Goal: Browse casually: Explore the website without a specific task or goal

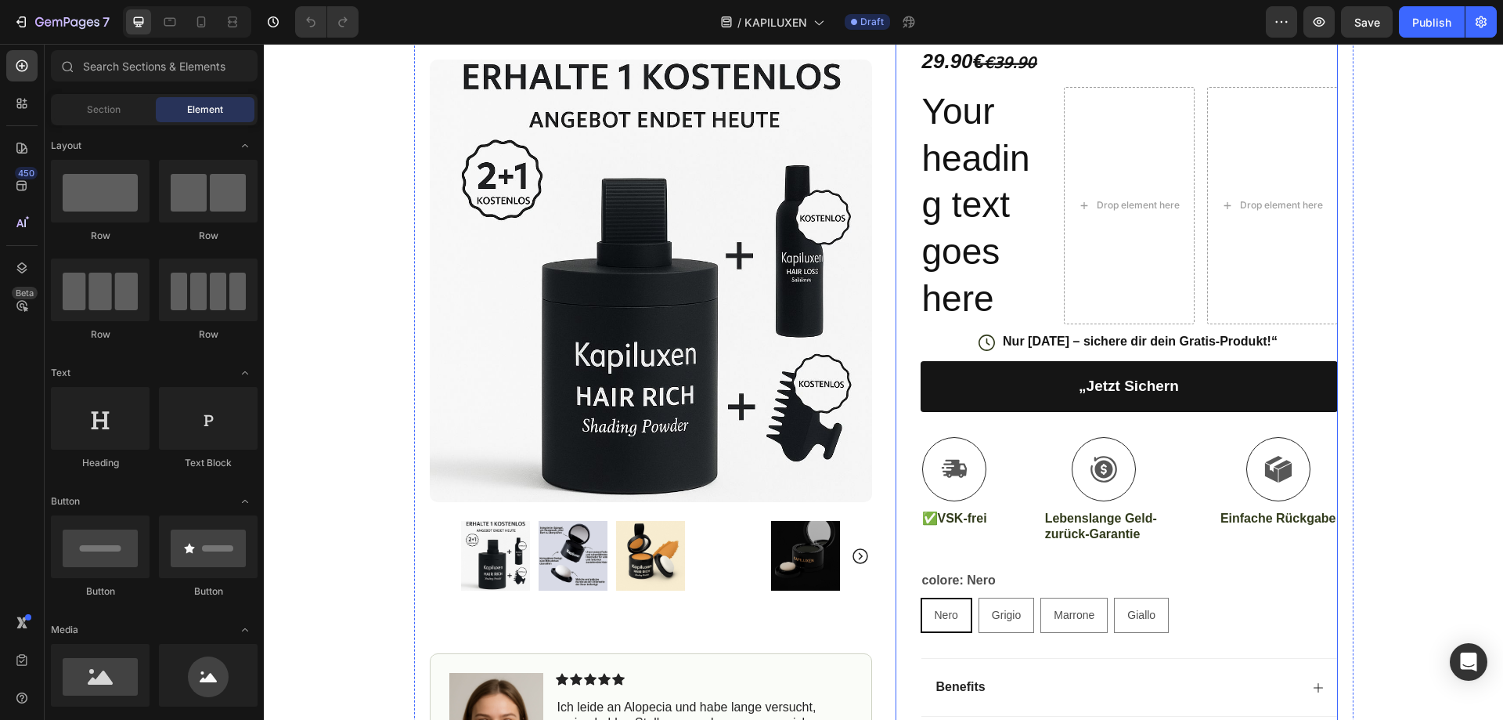
scroll to position [470, 0]
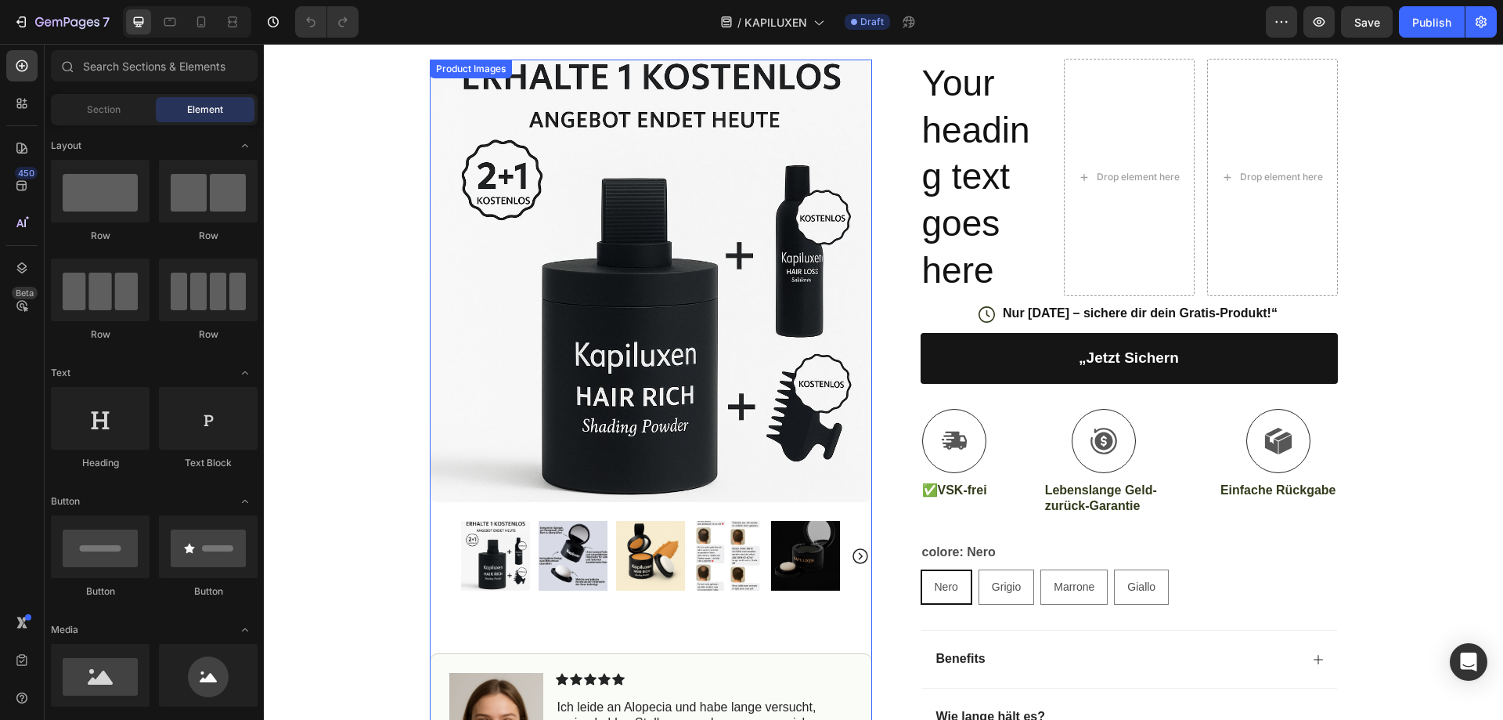
click at [856, 553] on icon "Carousel Next Arrow" at bounding box center [860, 555] width 19 height 19
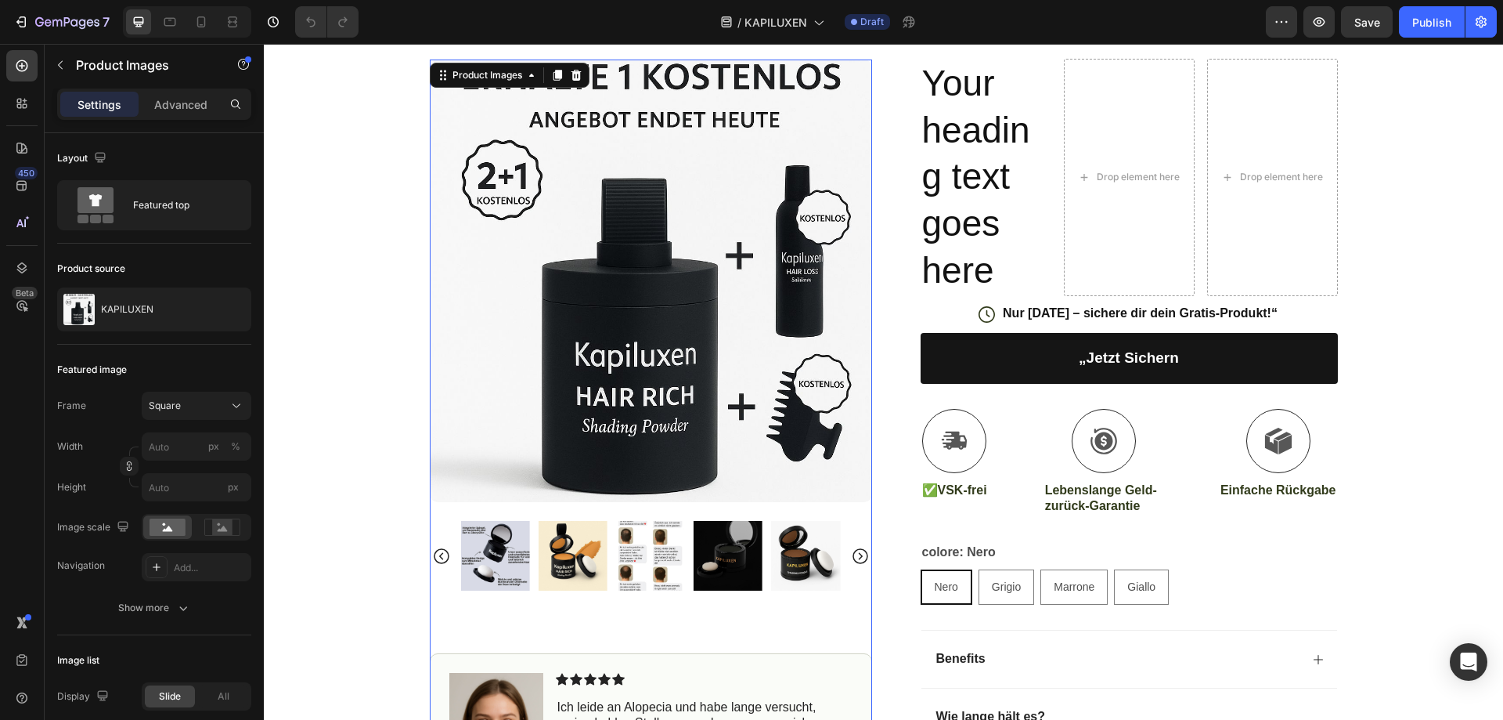
click at [432, 554] on icon "Carousel Back Arrow" at bounding box center [441, 555] width 19 height 19
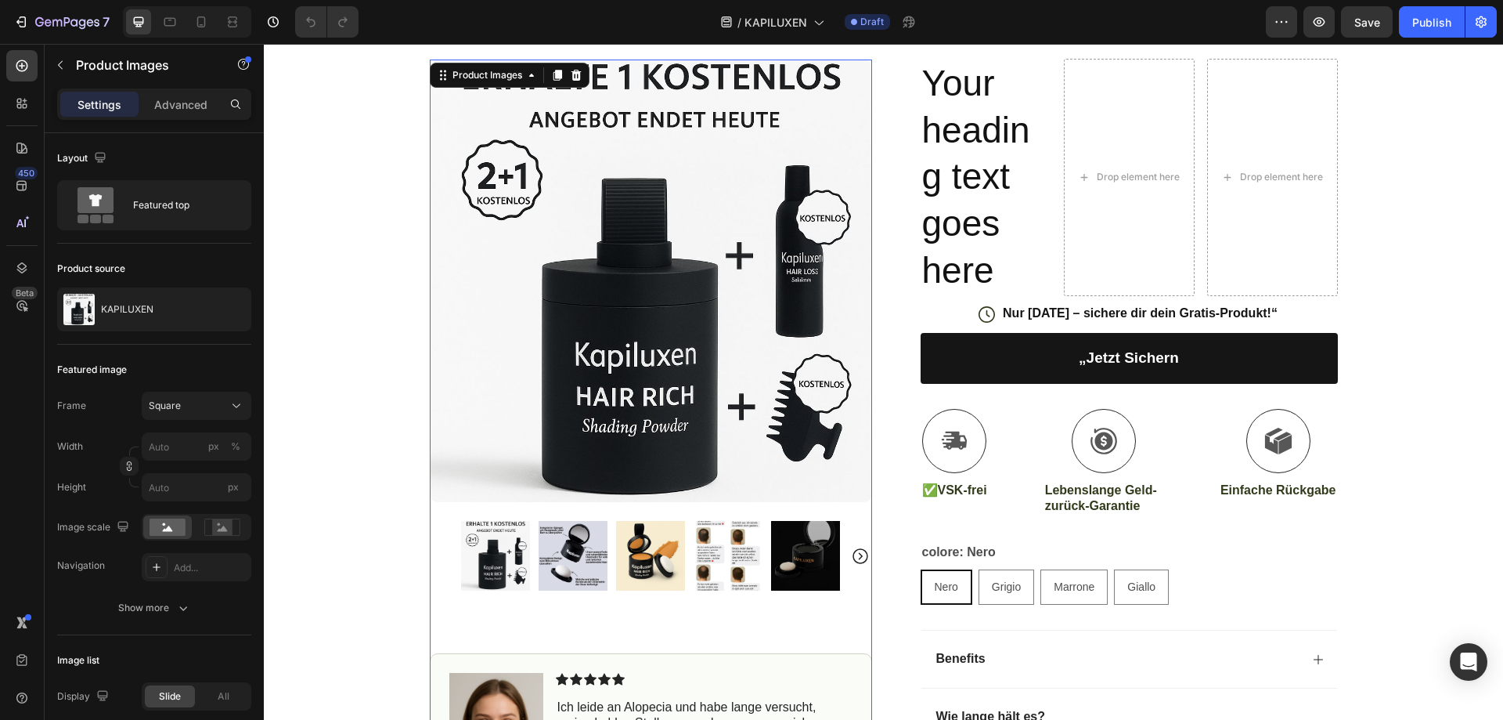
click at [503, 567] on img at bounding box center [495, 555] width 69 height 69
click at [565, 556] on img at bounding box center [573, 555] width 69 height 69
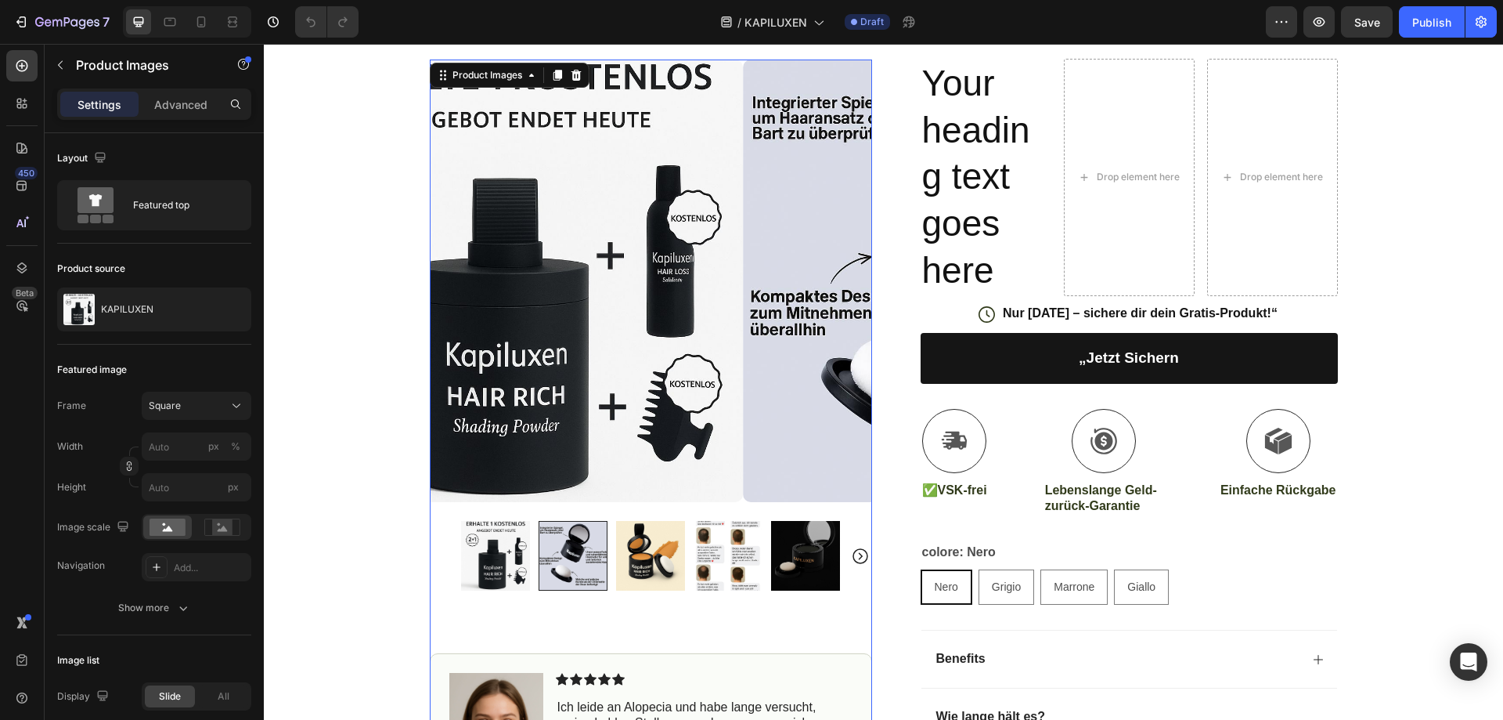
click at [565, 556] on div at bounding box center [573, 555] width 69 height 69
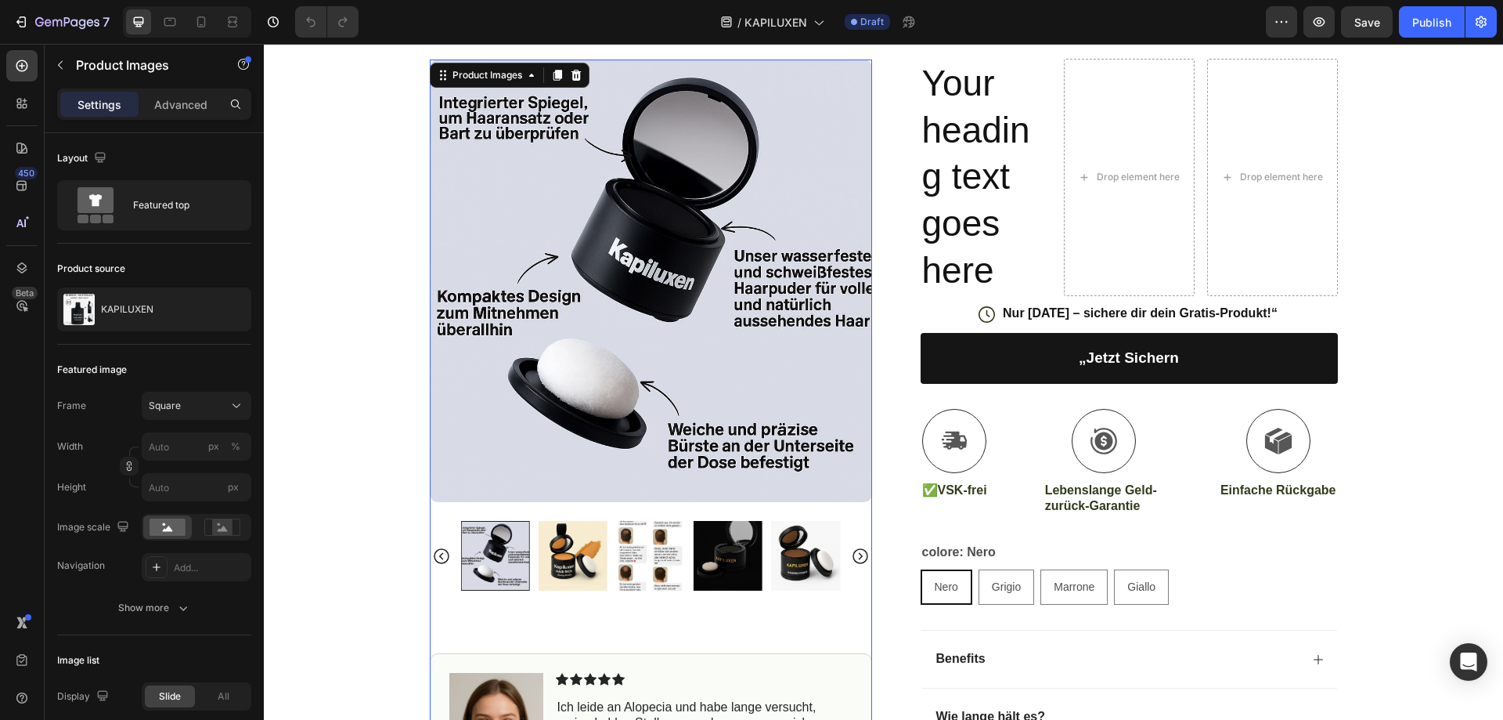
click at [659, 547] on img at bounding box center [650, 555] width 69 height 69
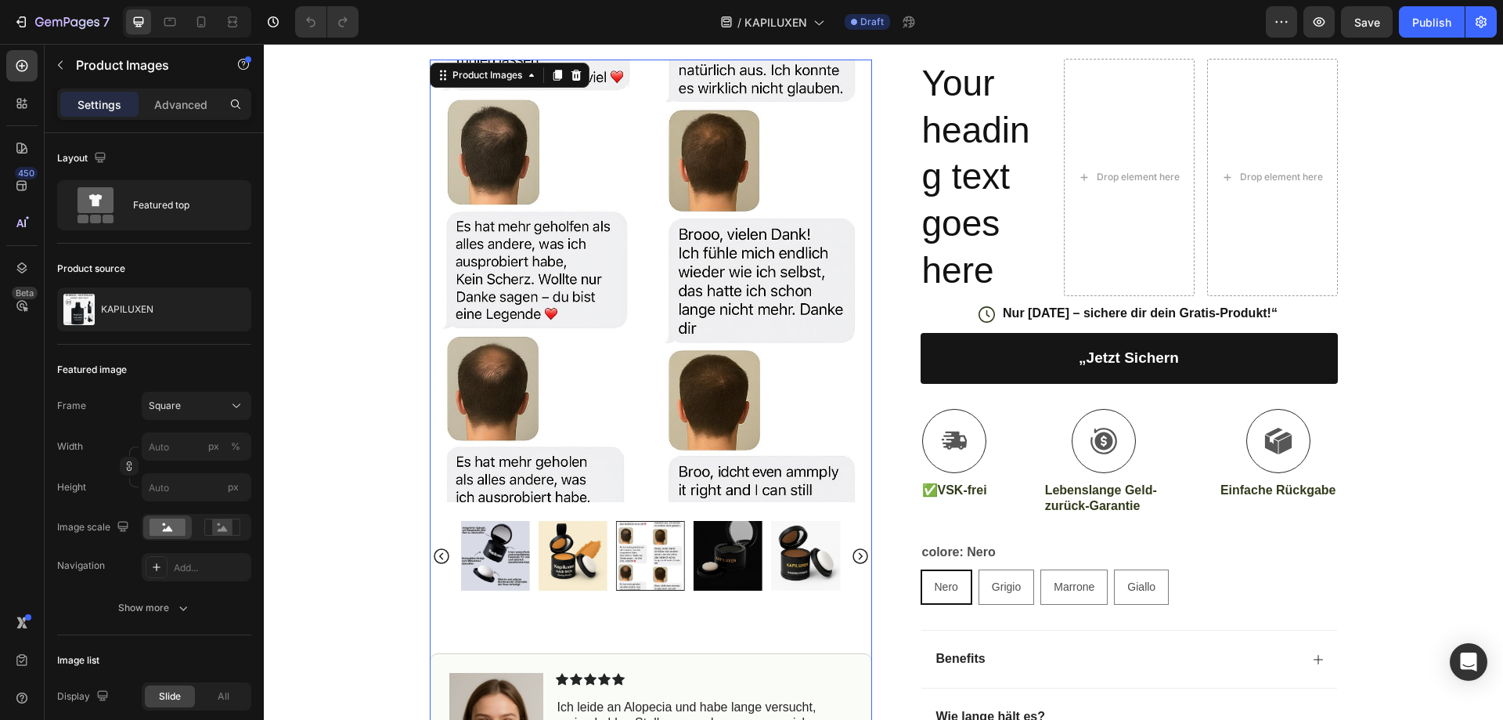
click at [730, 544] on img at bounding box center [728, 555] width 69 height 69
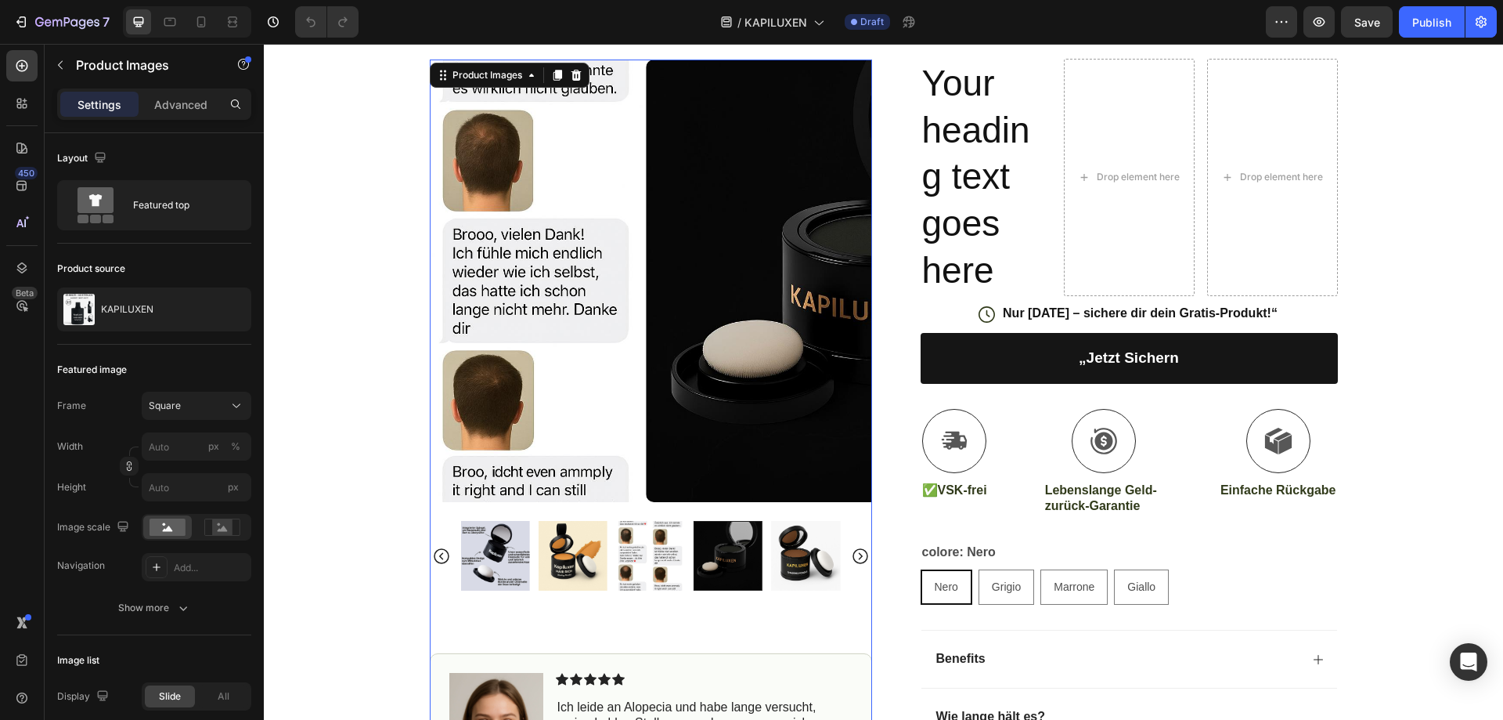
click at [730, 544] on div at bounding box center [728, 555] width 69 height 69
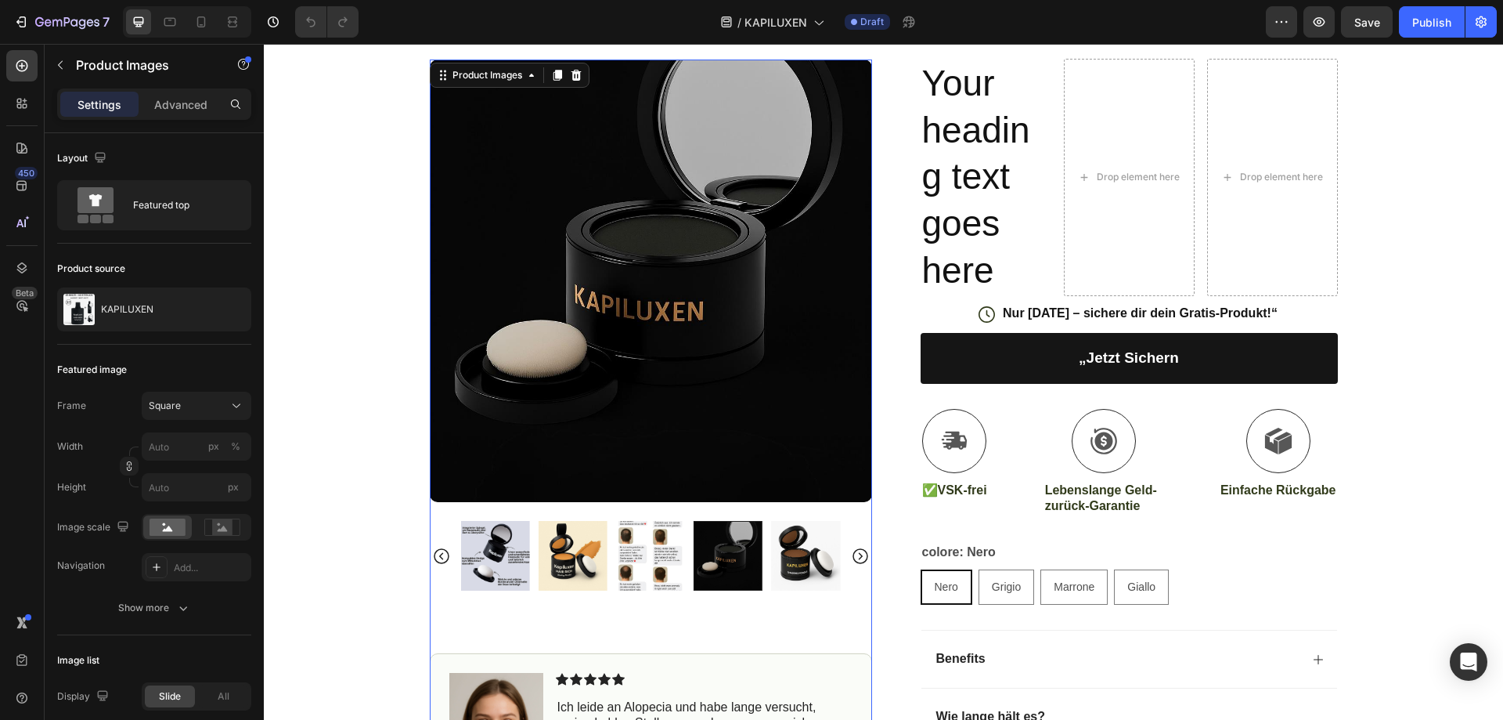
click at [799, 556] on img at bounding box center [805, 555] width 69 height 69
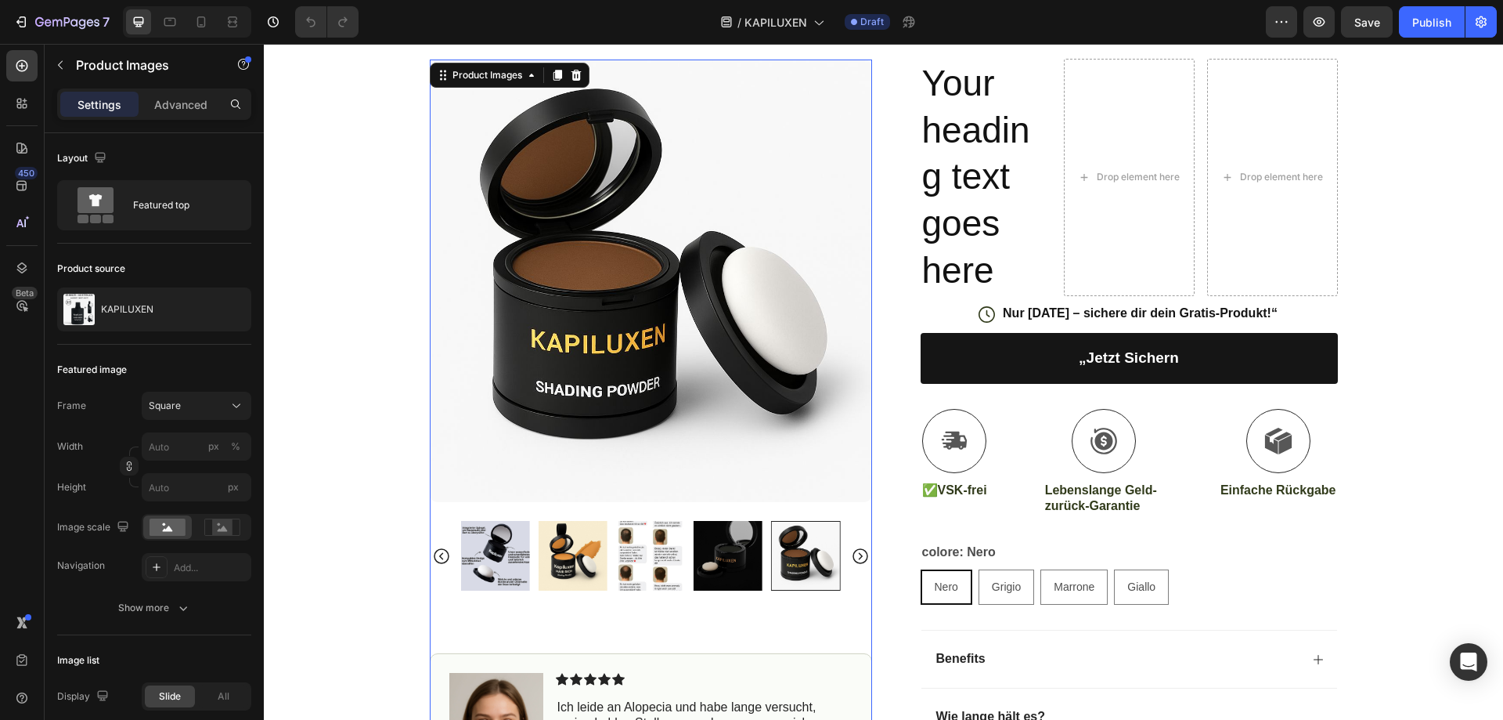
click at [857, 554] on icon "Carousel Next Arrow" at bounding box center [860, 555] width 19 height 19
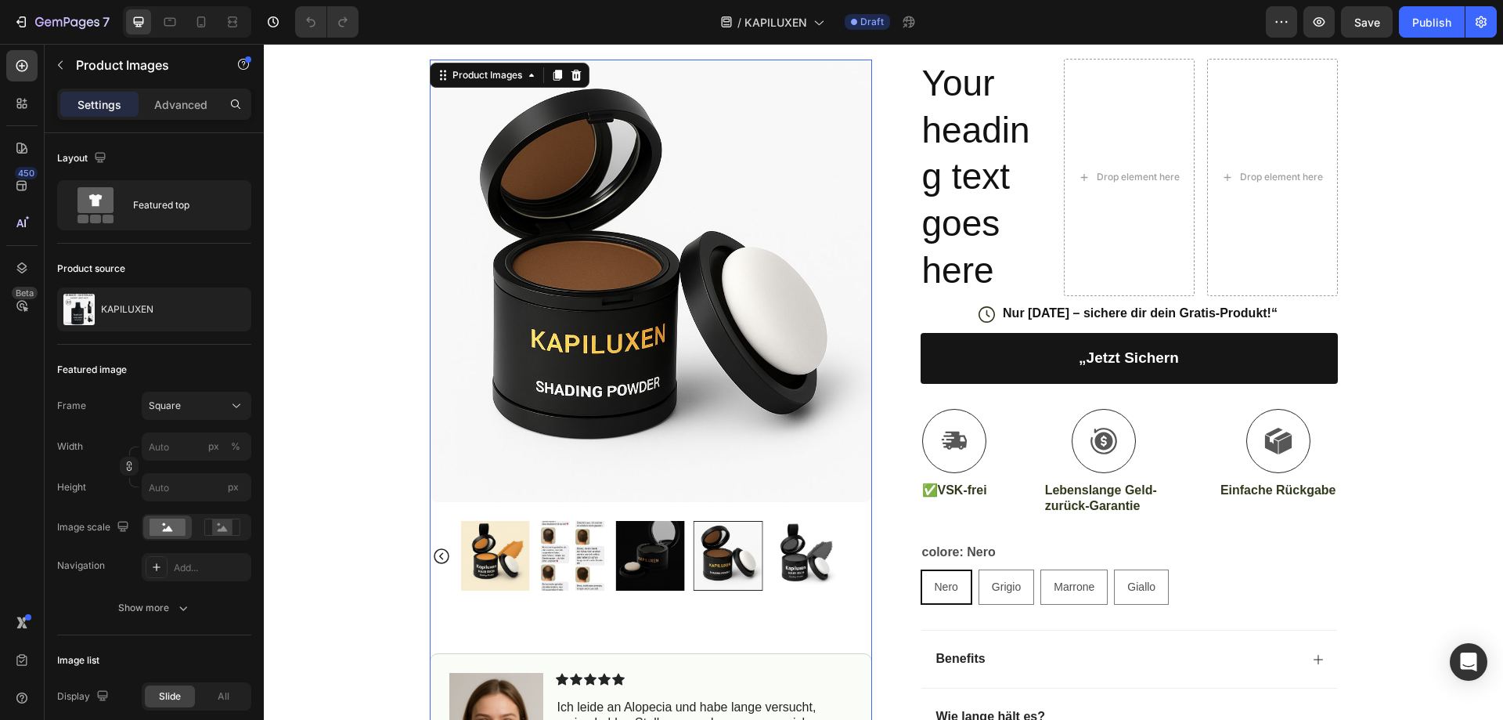
click at [814, 543] on img at bounding box center [805, 555] width 69 height 69
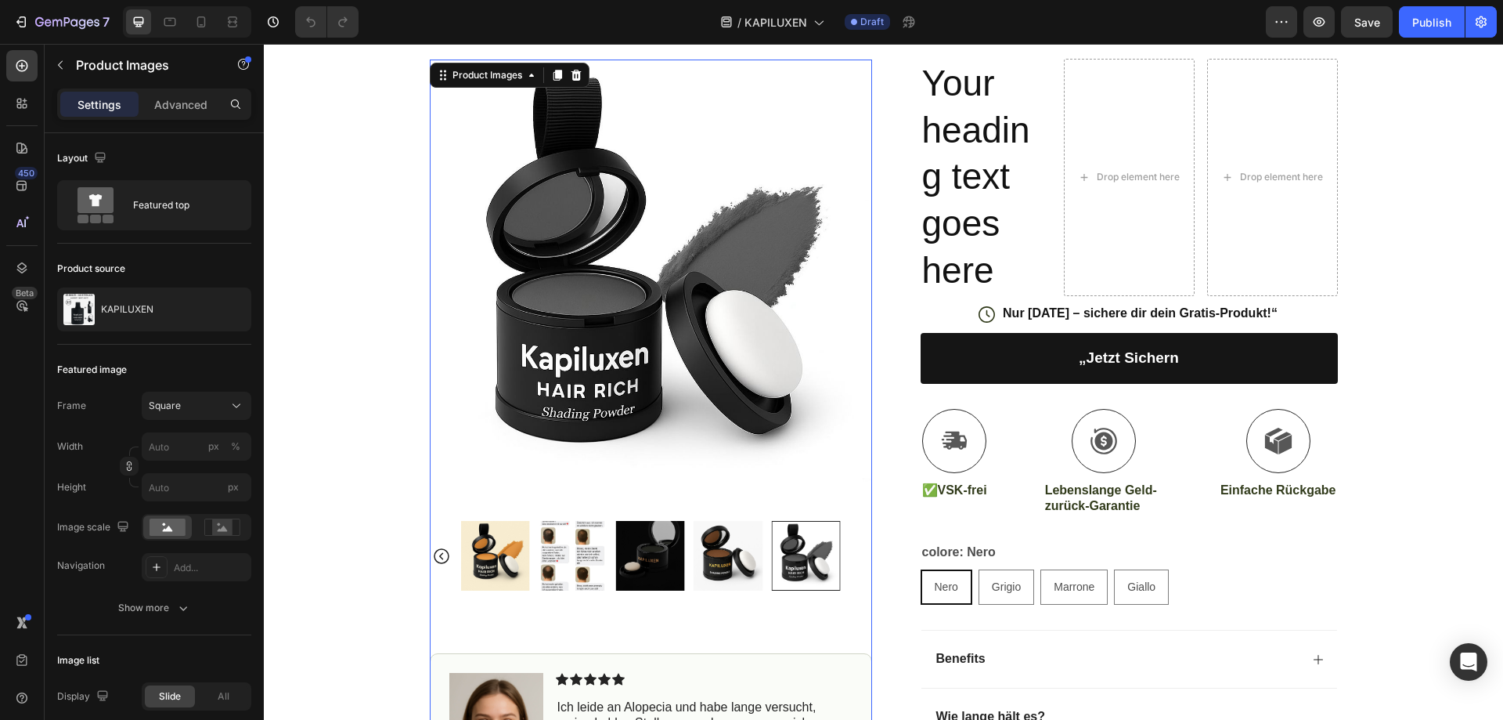
click at [754, 543] on img at bounding box center [728, 555] width 69 height 69
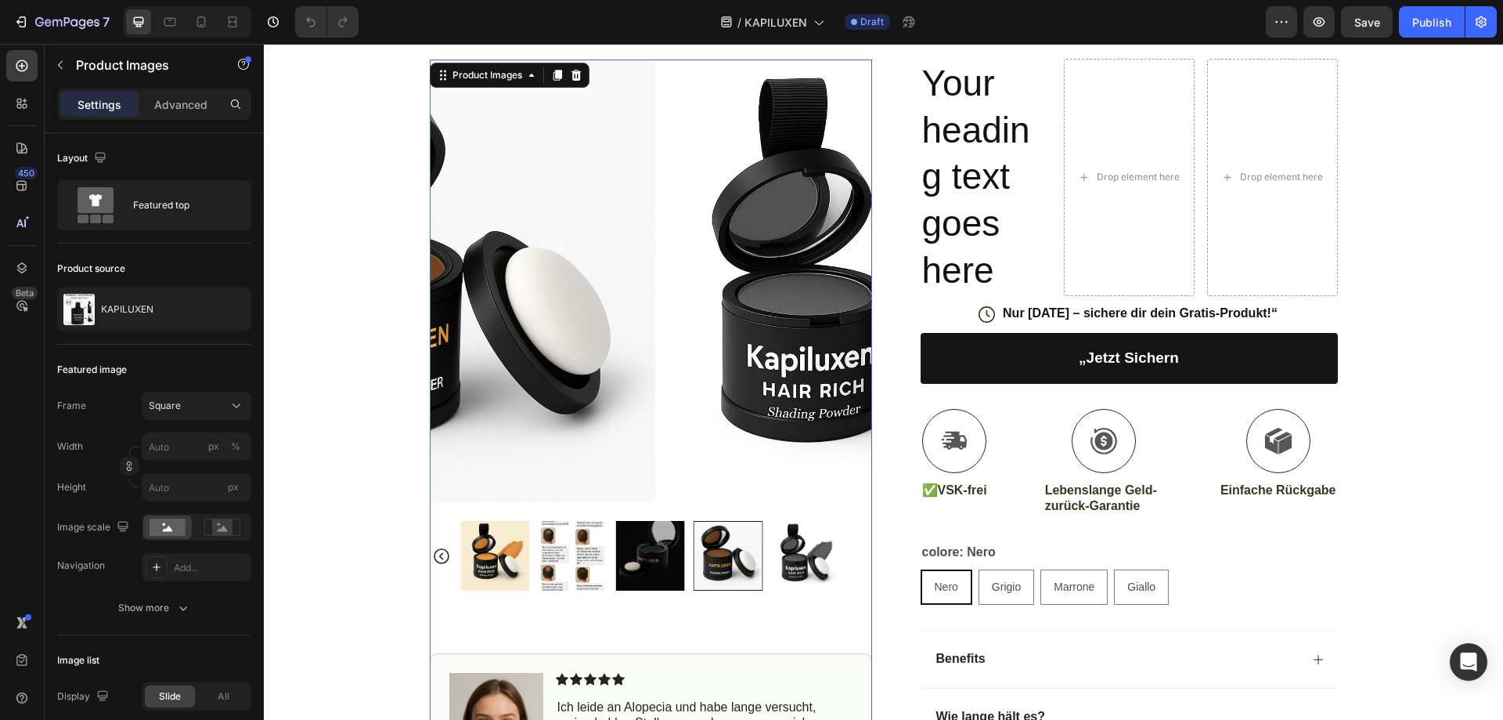
click at [754, 543] on div at bounding box center [651, 555] width 380 height 69
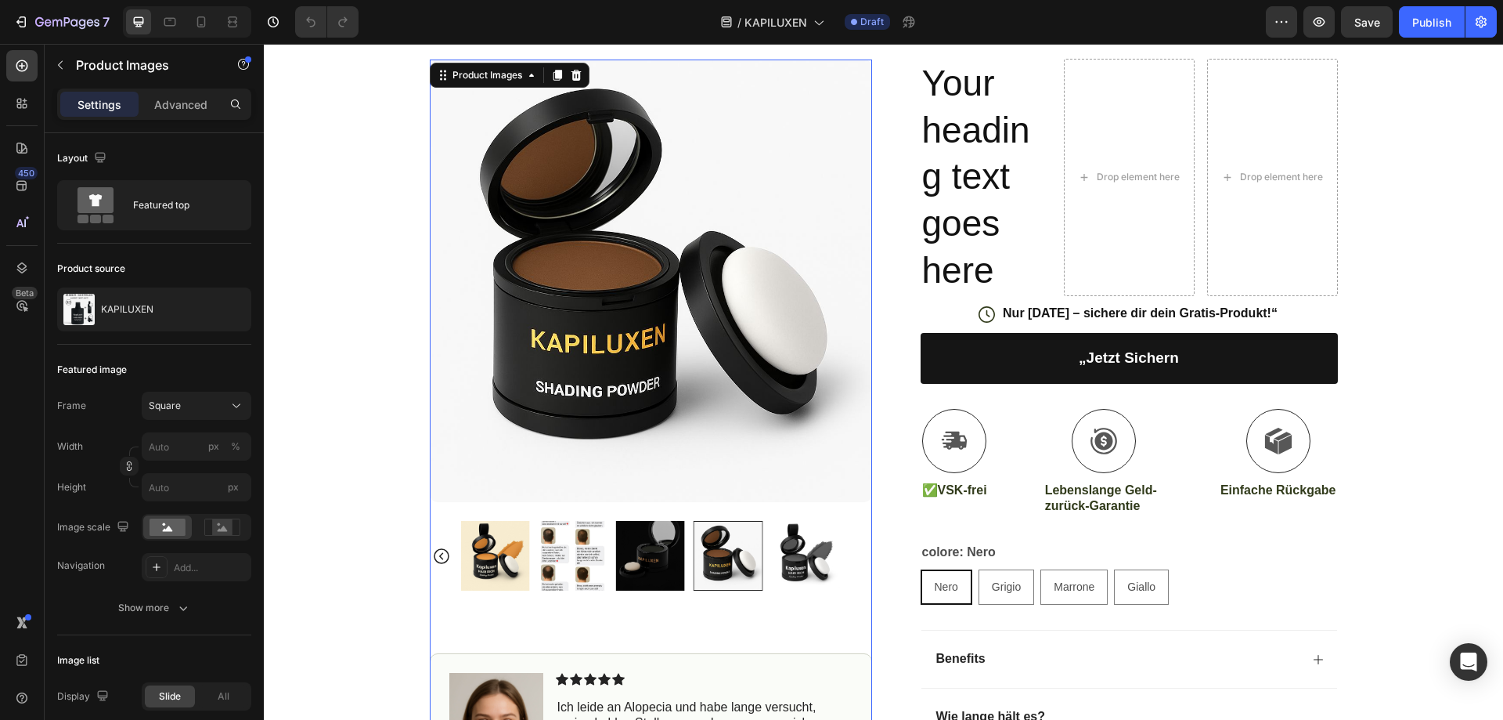
click at [647, 552] on img at bounding box center [650, 555] width 69 height 69
click at [647, 553] on div at bounding box center [651, 555] width 380 height 69
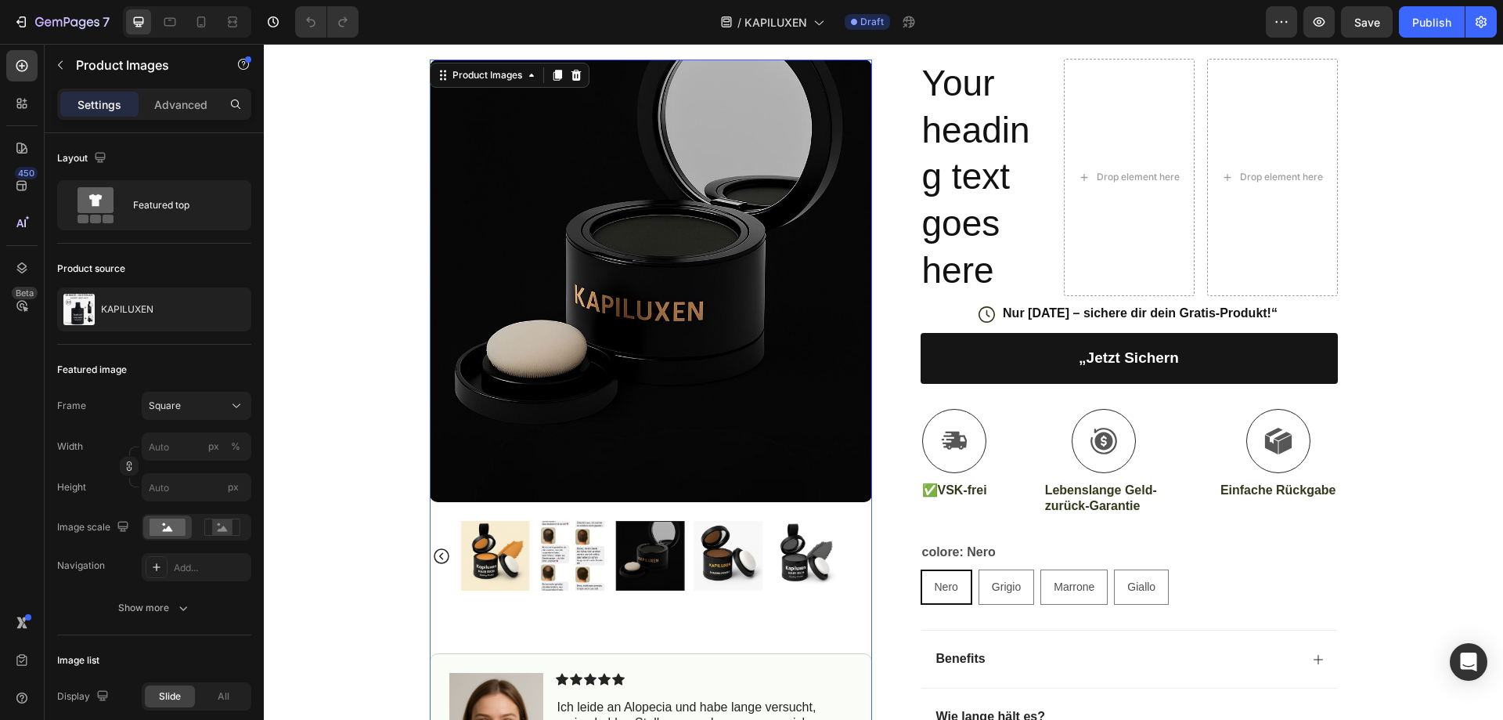
click at [702, 550] on img at bounding box center [728, 555] width 69 height 69
click at [702, 550] on div at bounding box center [728, 555] width 69 height 69
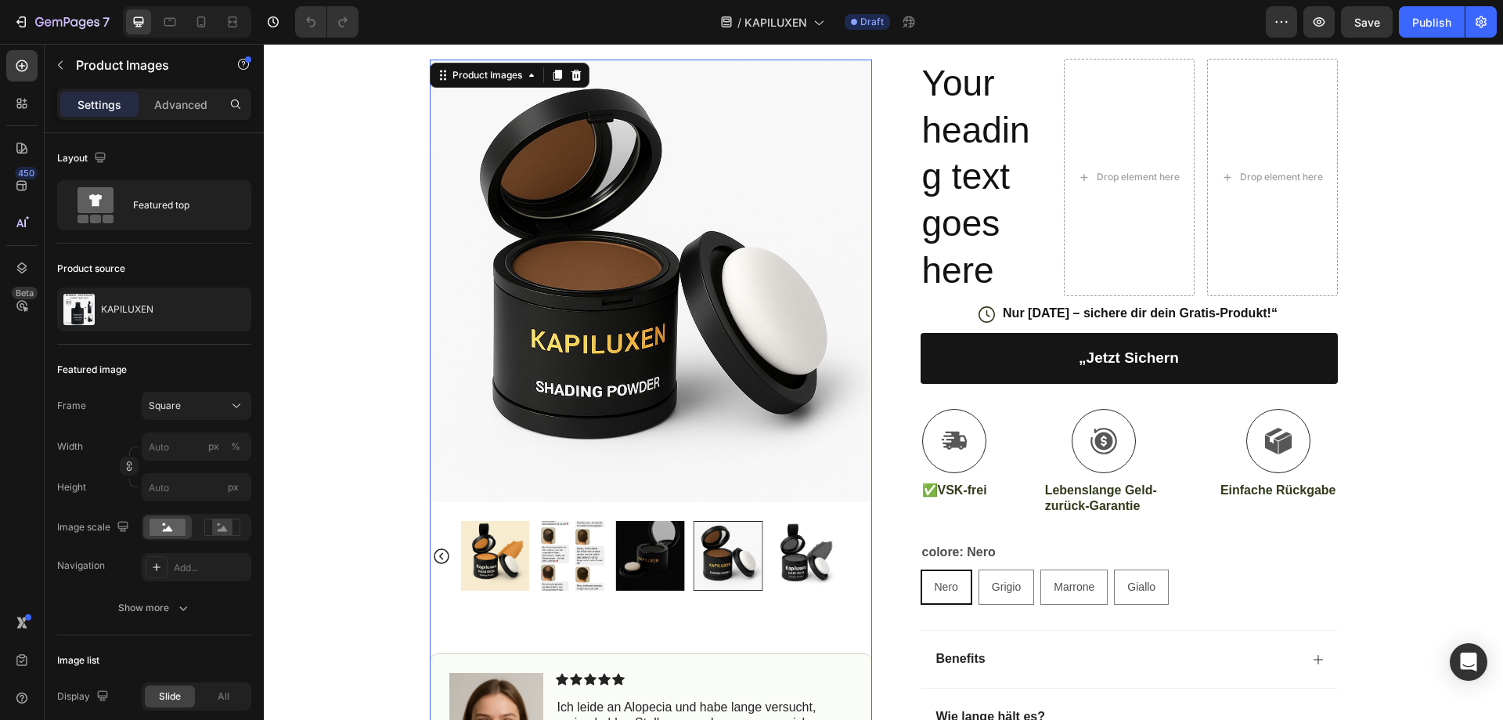
click at [808, 528] on img at bounding box center [805, 555] width 69 height 69
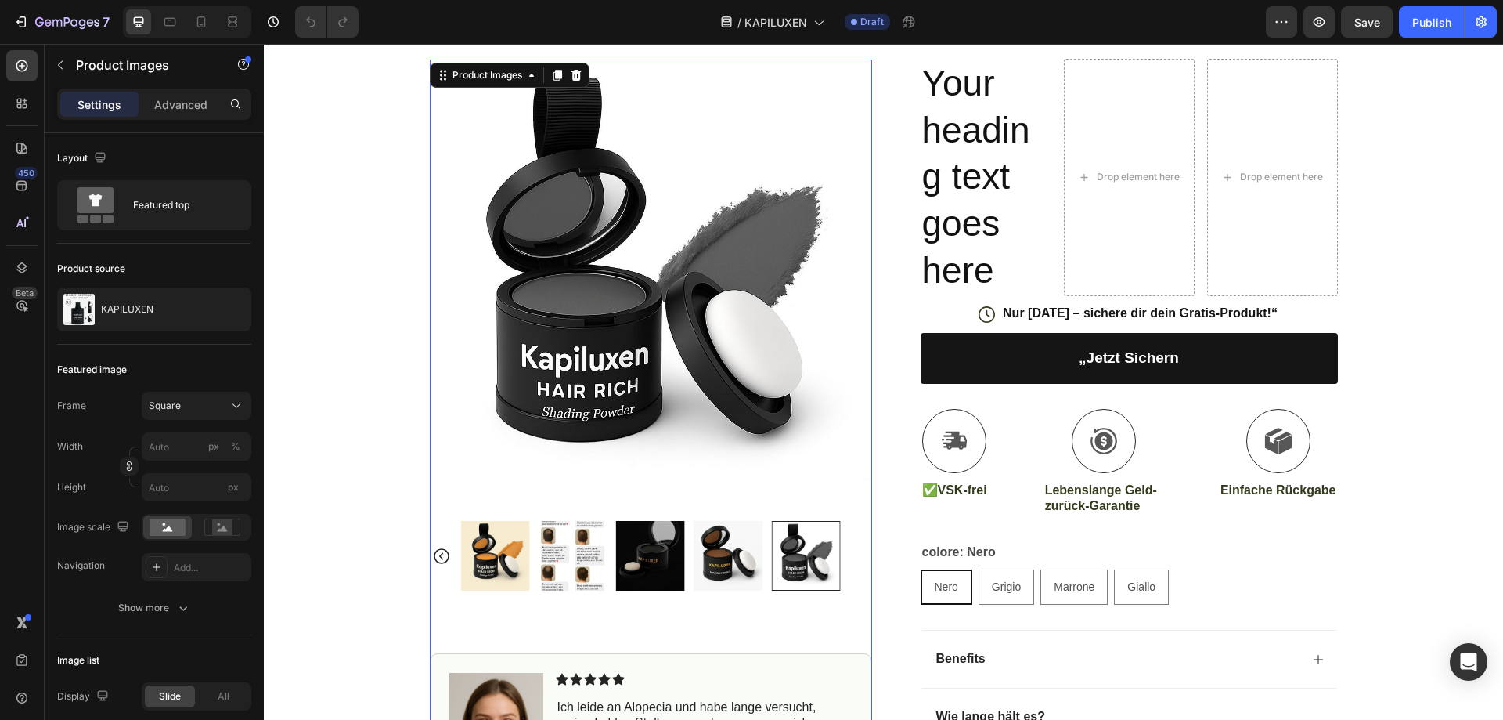
click at [512, 532] on img at bounding box center [494, 555] width 69 height 69
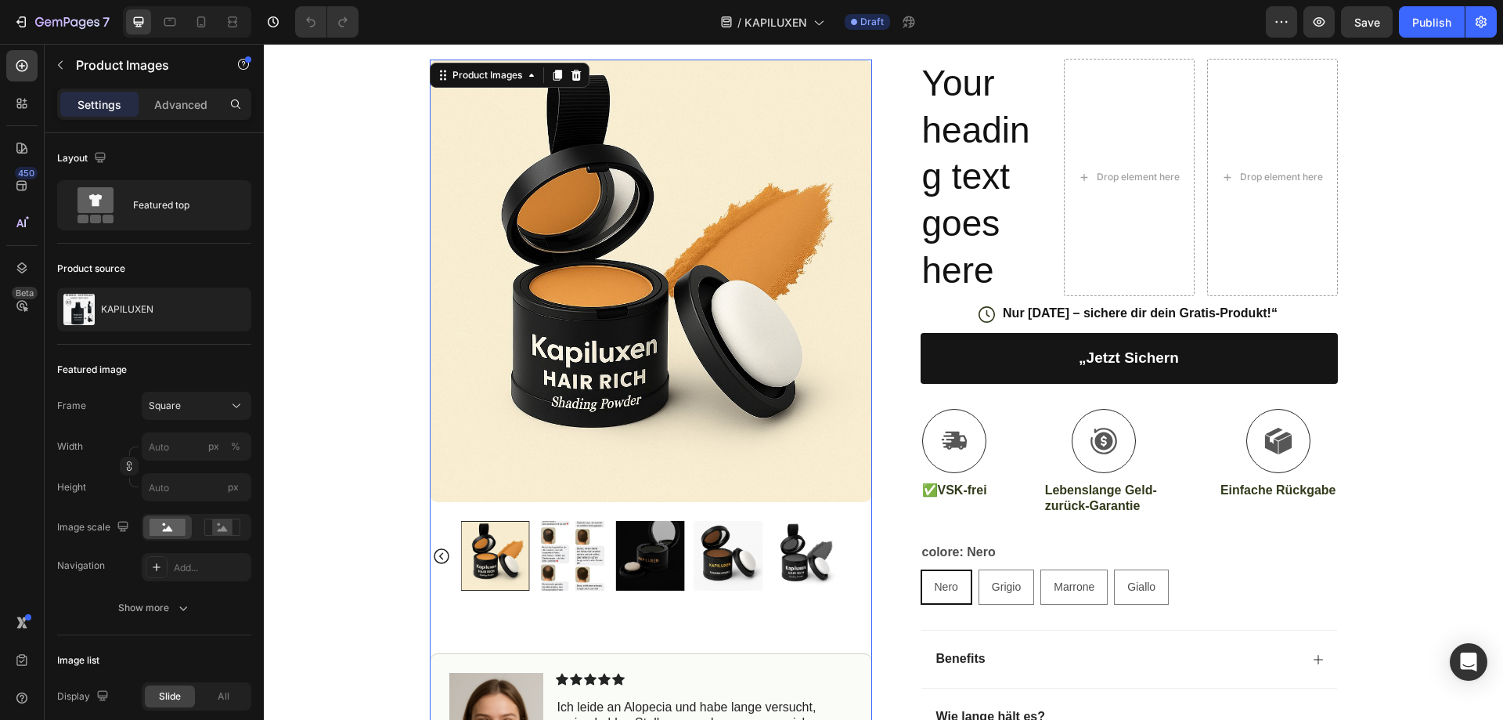
click at [662, 551] on img at bounding box center [650, 555] width 69 height 69
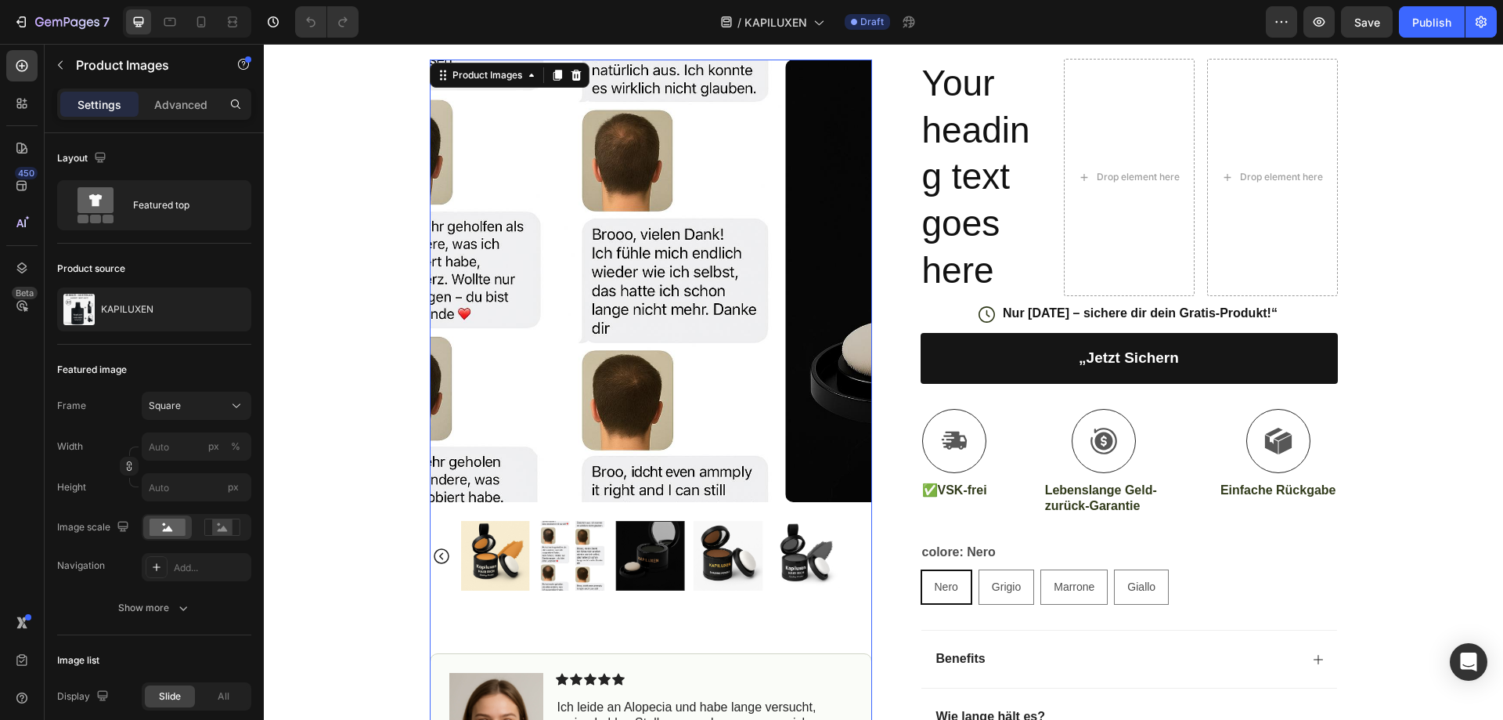
click at [662, 551] on div at bounding box center [650, 555] width 69 height 69
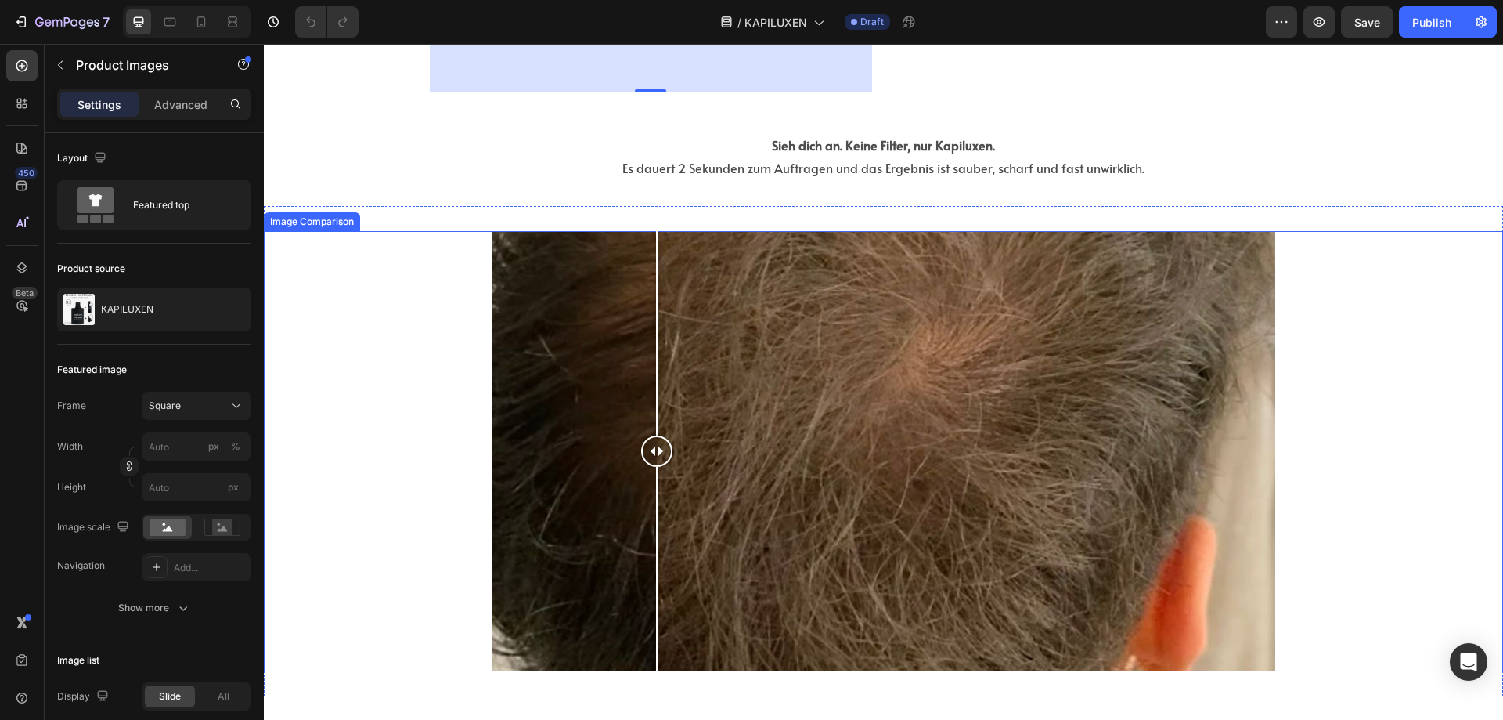
scroll to position [1566, 0]
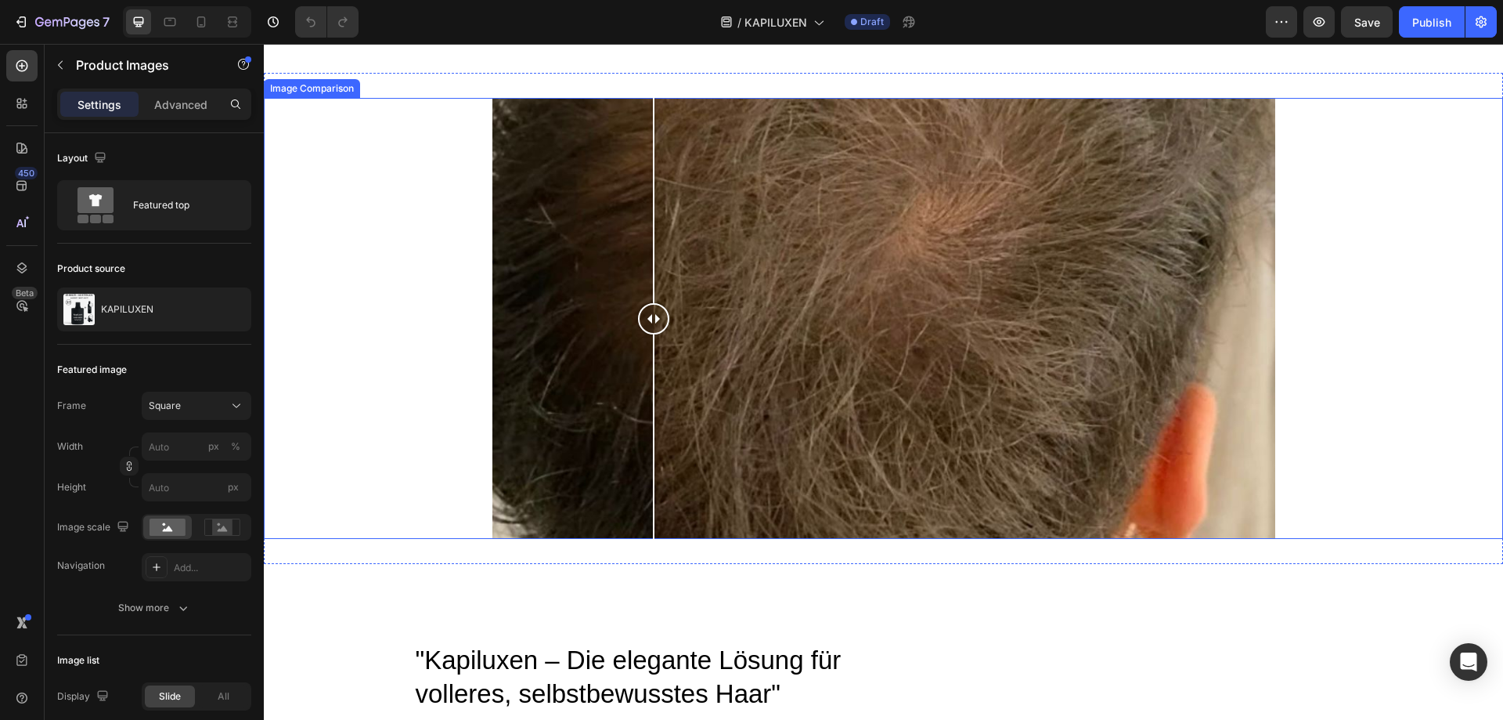
click at [648, 322] on div at bounding box center [653, 318] width 31 height 31
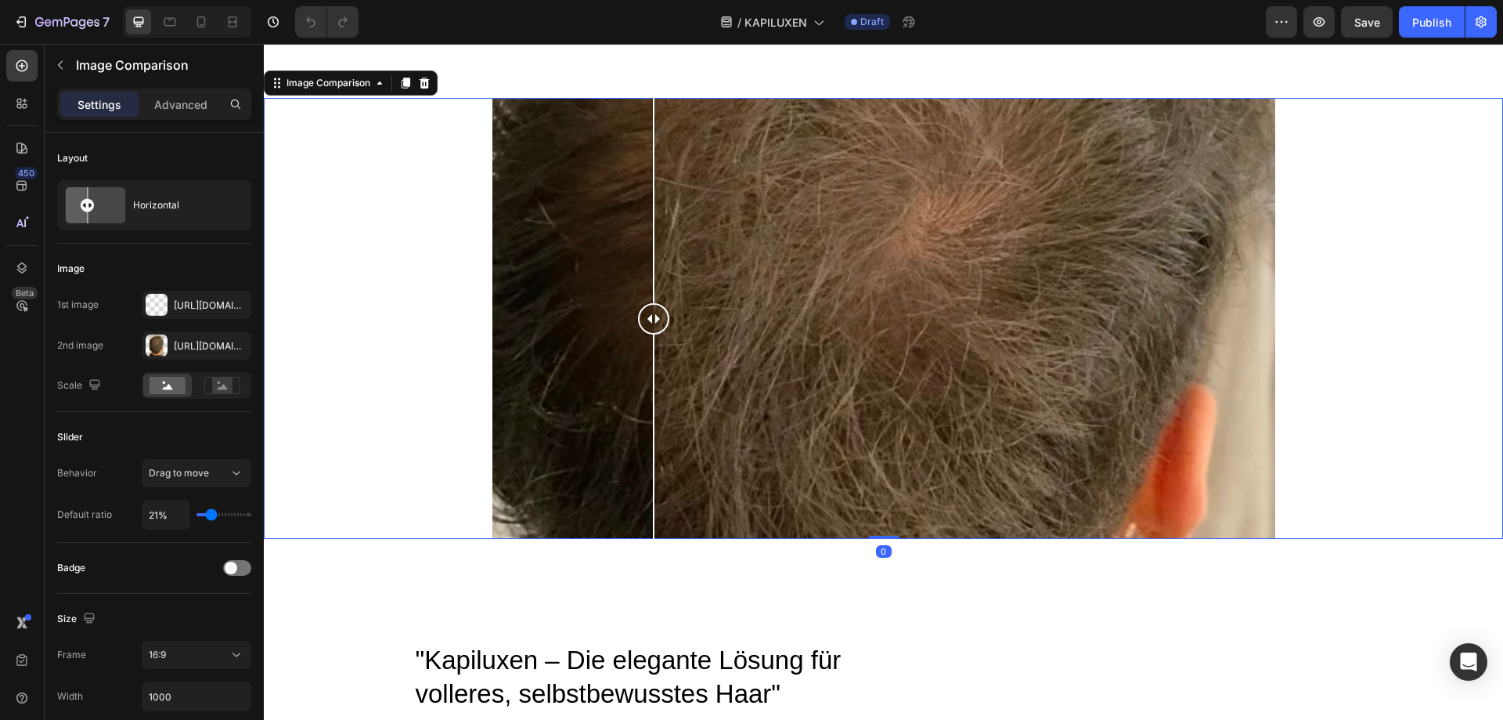
click at [902, 324] on div at bounding box center [884, 318] width 783 height 441
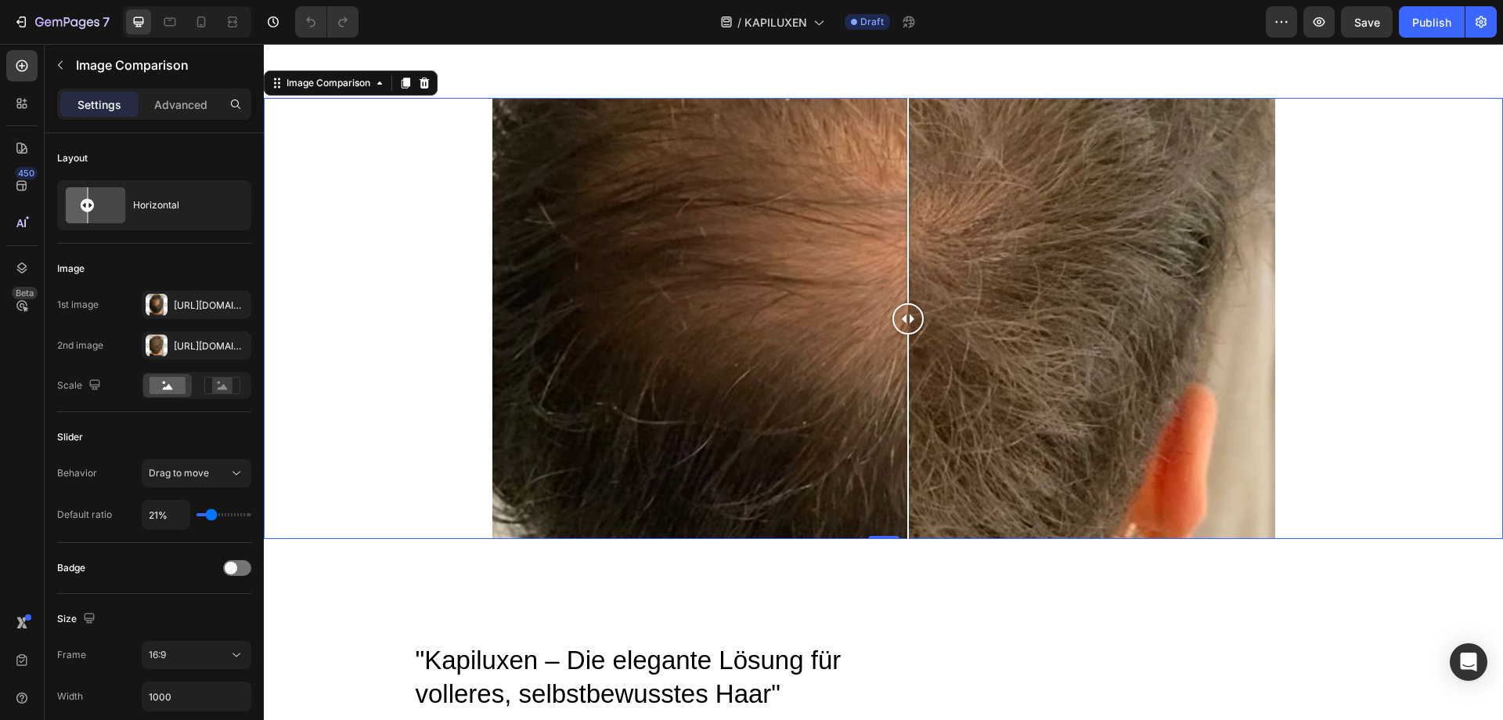
click at [691, 330] on div at bounding box center [884, 318] width 783 height 441
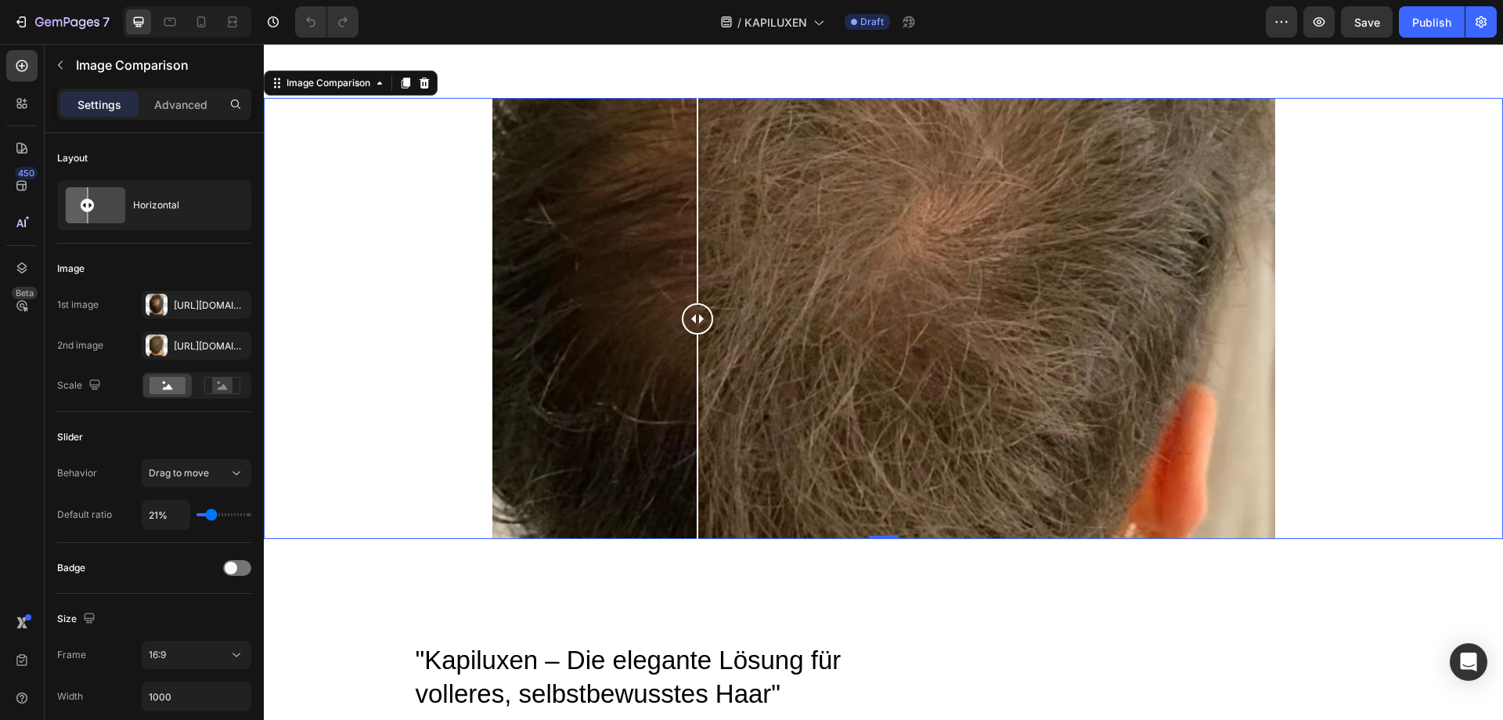
click at [690, 325] on div at bounding box center [697, 318] width 31 height 31
drag, startPoint x: 754, startPoint y: 314, endPoint x: 832, endPoint y: 301, distance: 78.7
click at [712, 303] on div at bounding box center [695, 318] width 31 height 441
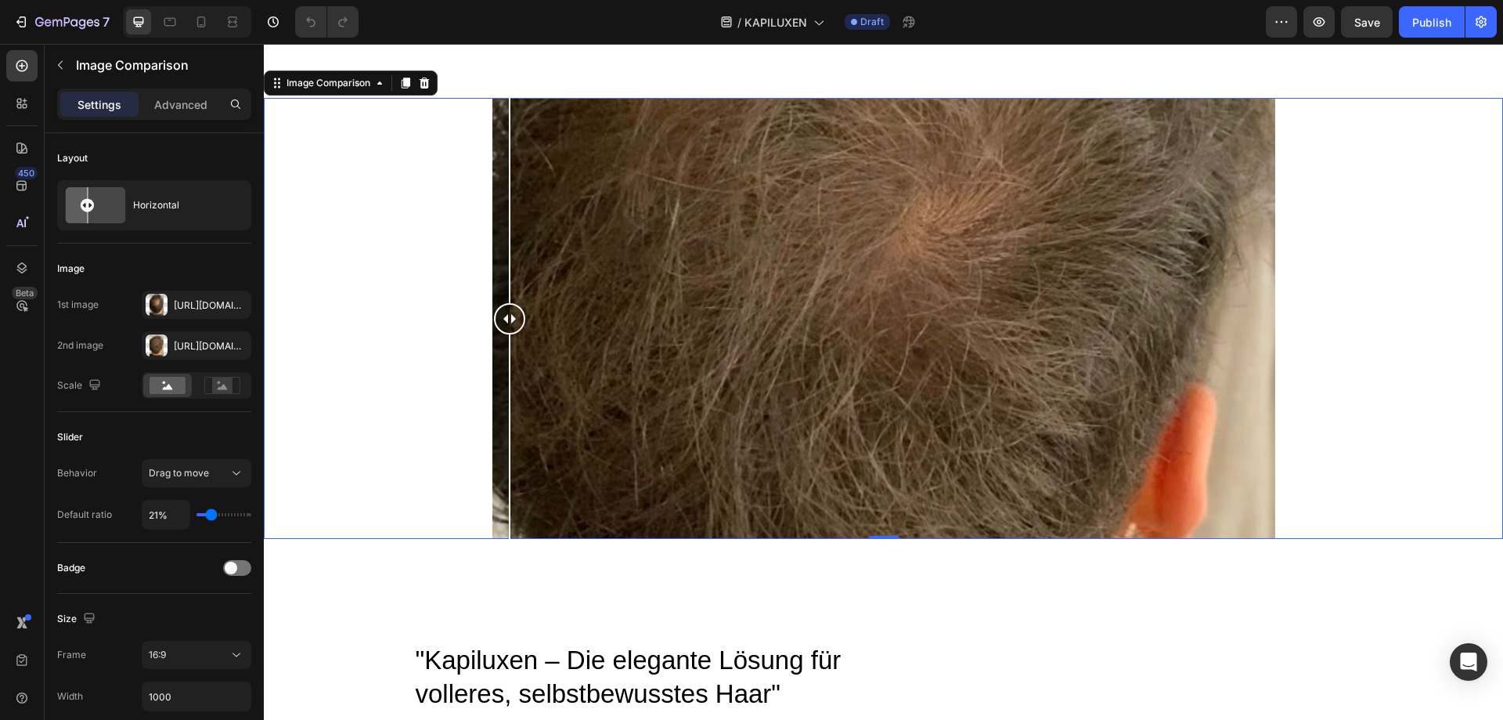
drag, startPoint x: 1035, startPoint y: 284, endPoint x: 380, endPoint y: 339, distance: 657.7
click at [376, 340] on div at bounding box center [884, 318] width 1240 height 441
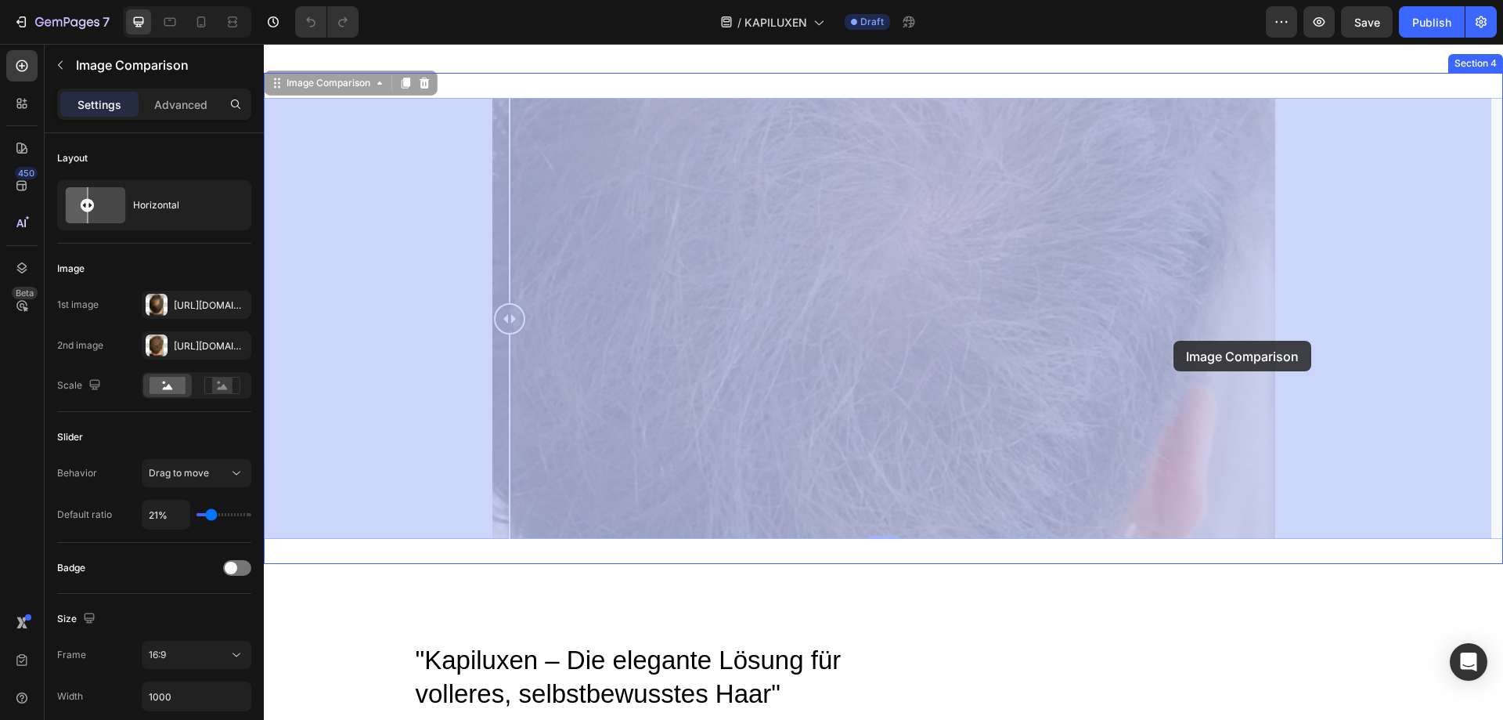
drag, startPoint x: 380, startPoint y: 339, endPoint x: 1165, endPoint y: 341, distance: 785.4
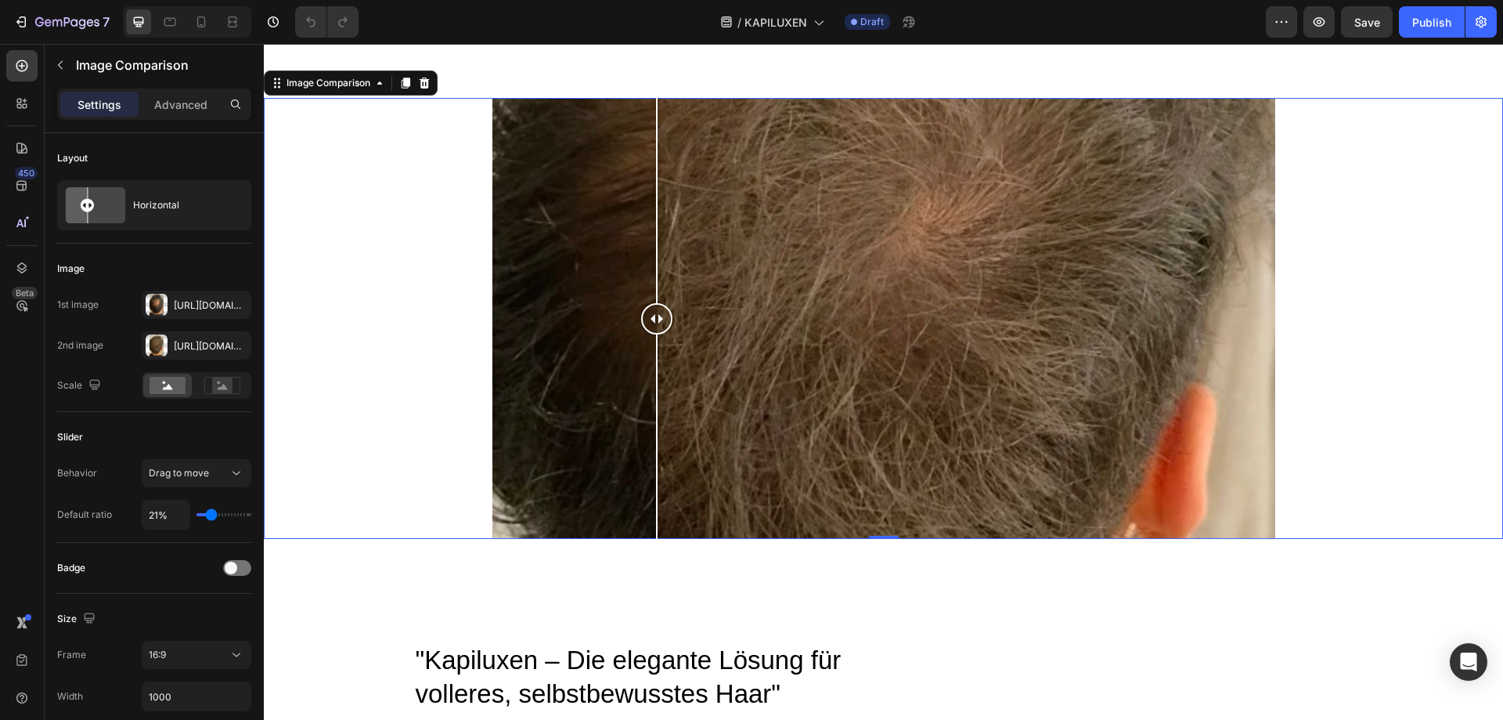
click at [641, 316] on div at bounding box center [656, 318] width 31 height 31
click at [637, 316] on div at bounding box center [642, 318] width 31 height 31
click at [699, 317] on div at bounding box center [884, 318] width 783 height 441
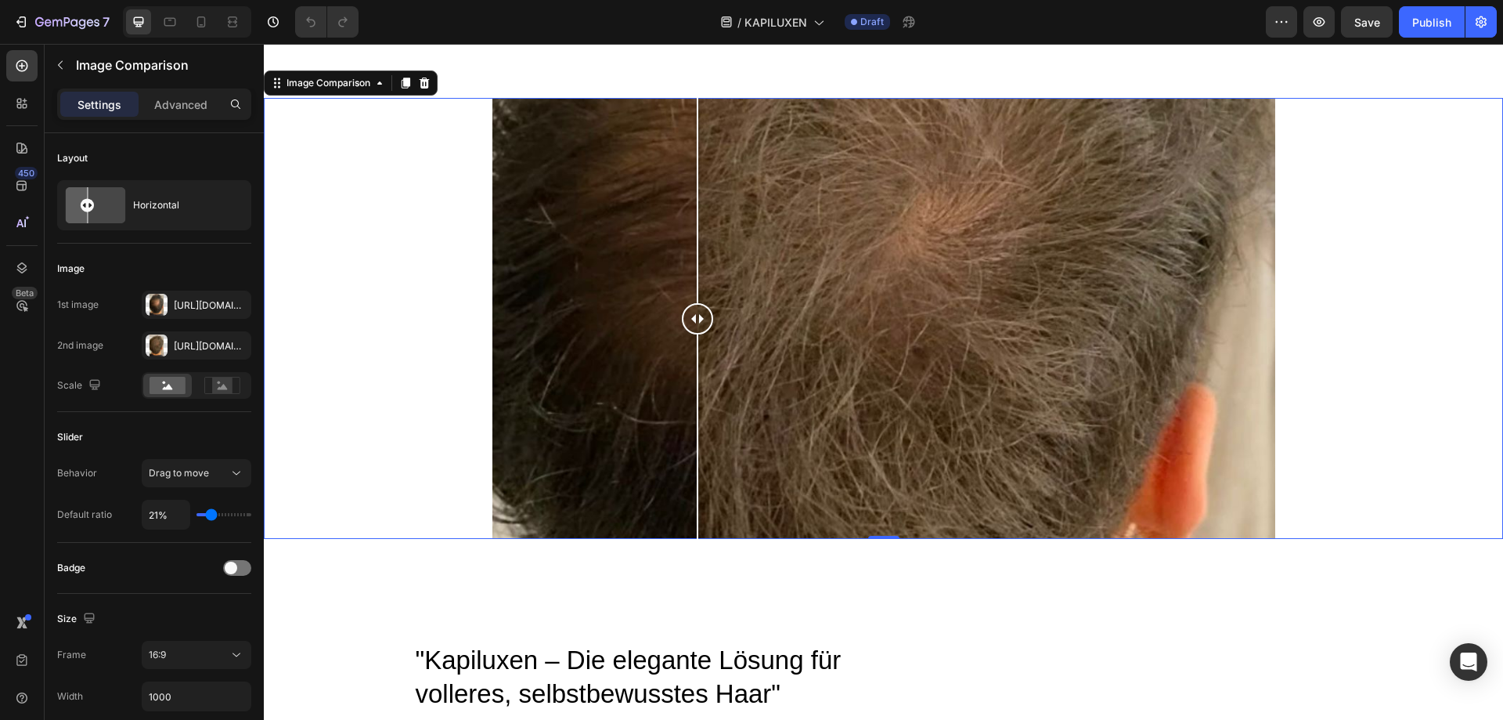
click at [691, 326] on div at bounding box center [697, 318] width 31 height 31
click at [928, 312] on div at bounding box center [884, 318] width 783 height 441
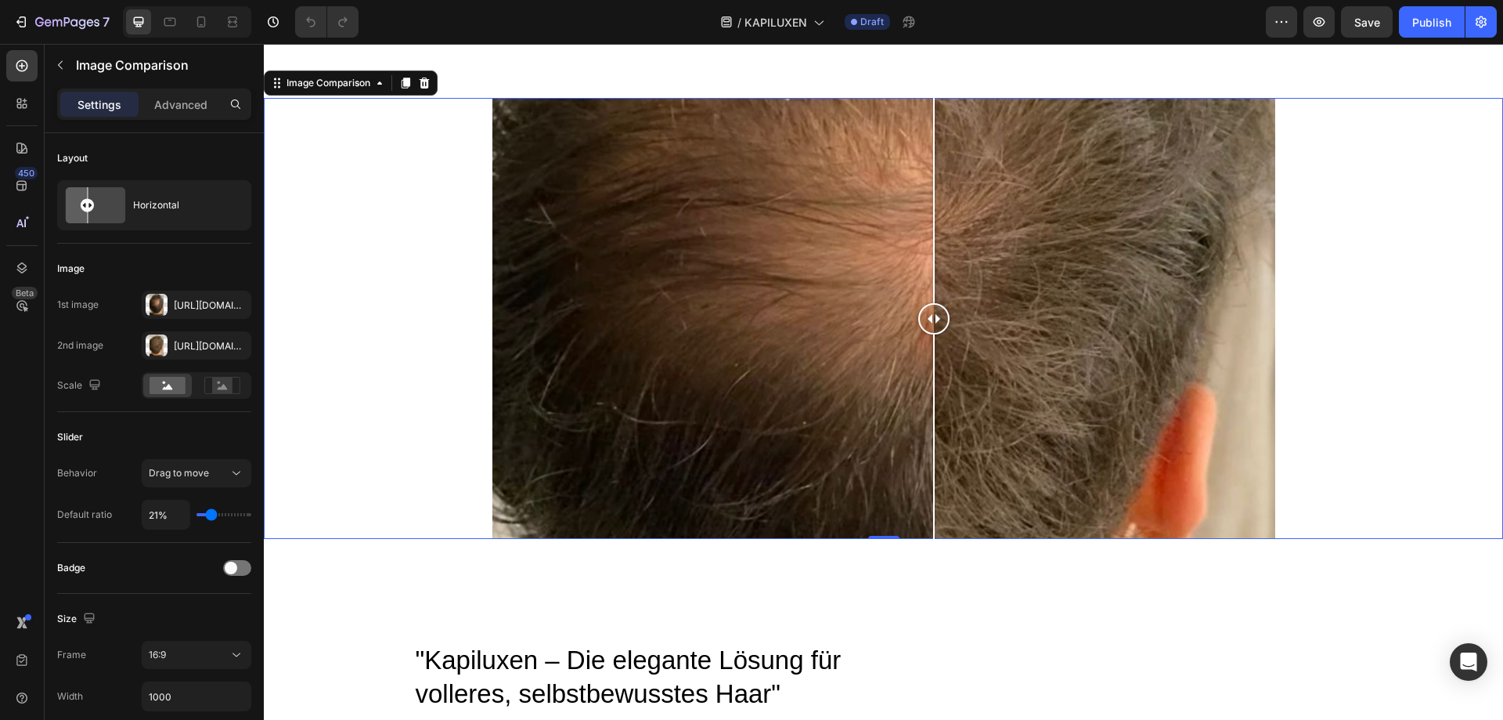
click at [927, 322] on div at bounding box center [933, 318] width 31 height 31
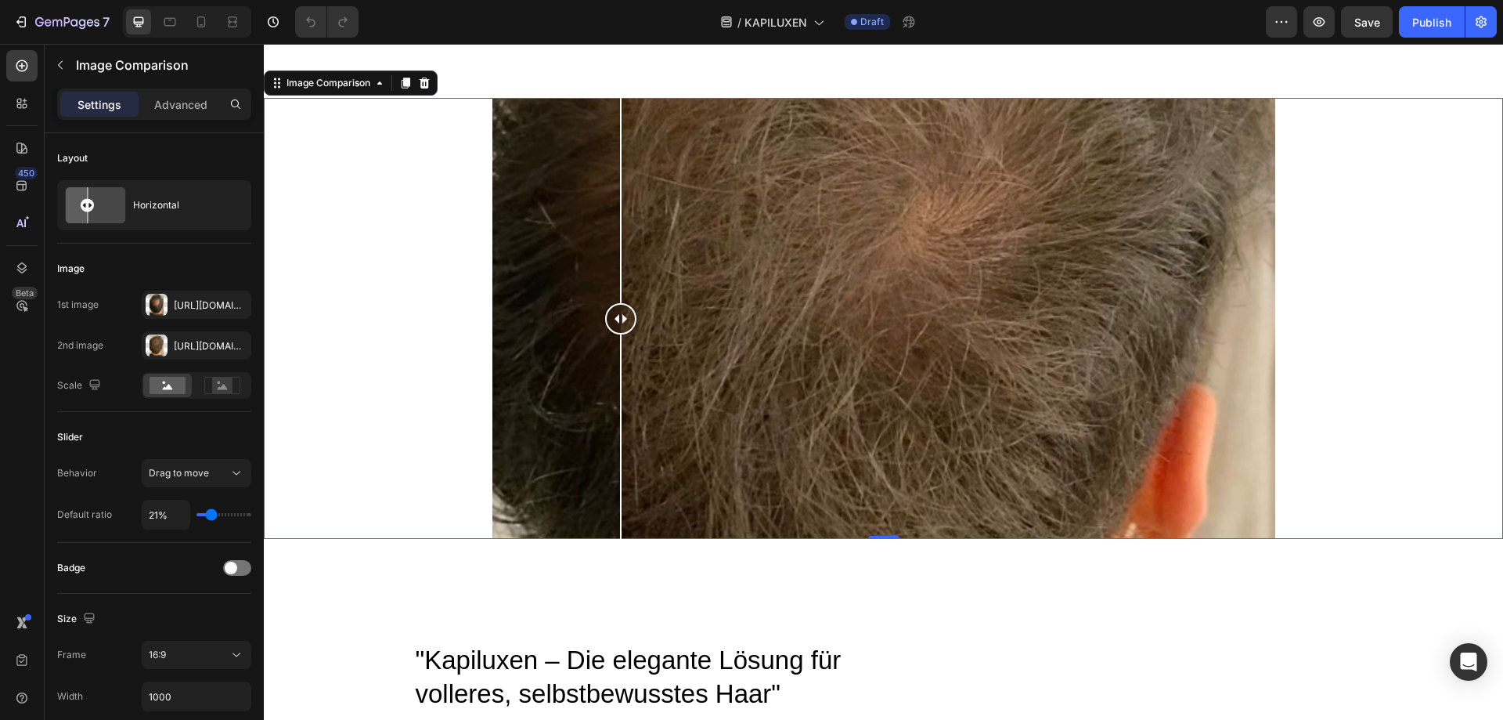
drag, startPoint x: 621, startPoint y: 337, endPoint x: 601, endPoint y: 333, distance: 20.1
click at [601, 333] on div at bounding box center [884, 318] width 783 height 441
click at [559, 319] on div at bounding box center [884, 318] width 783 height 441
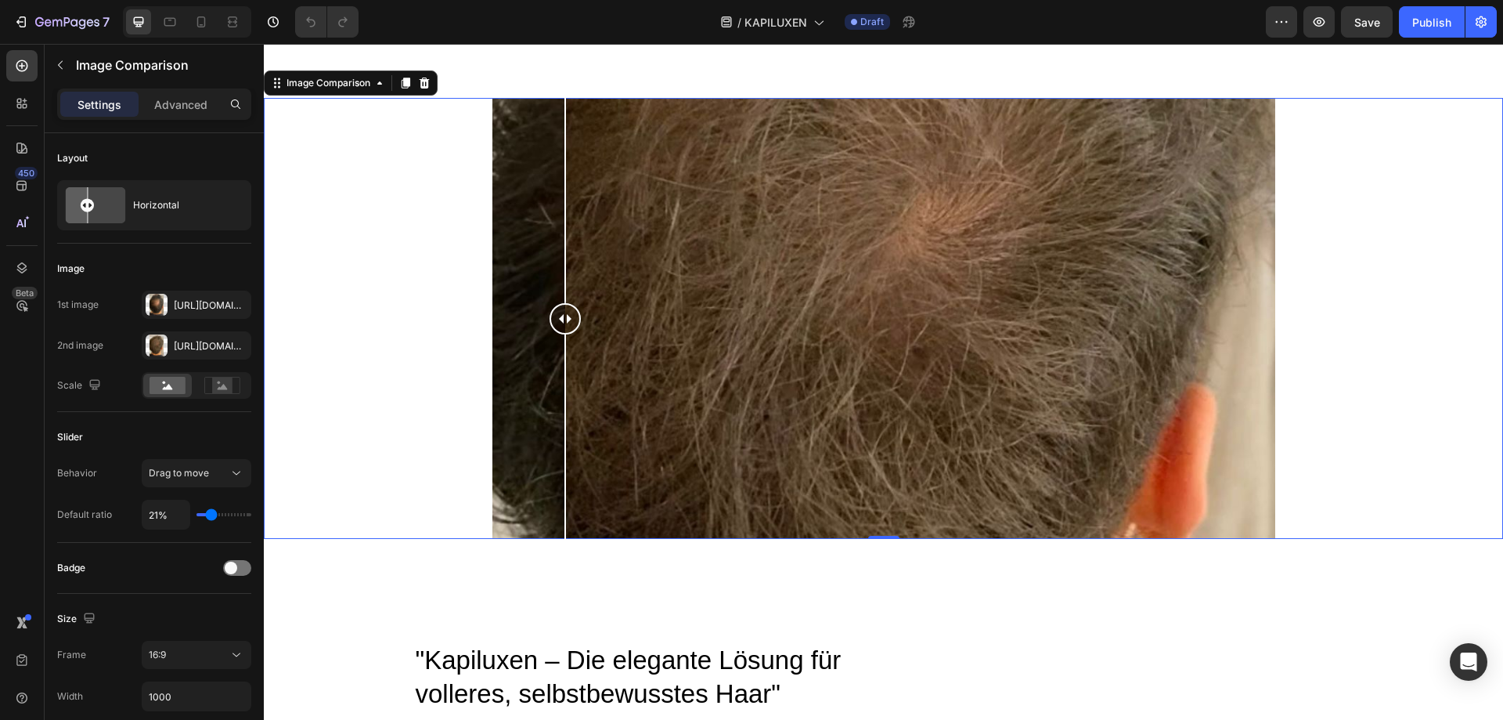
click at [734, 335] on div at bounding box center [884, 318] width 783 height 441
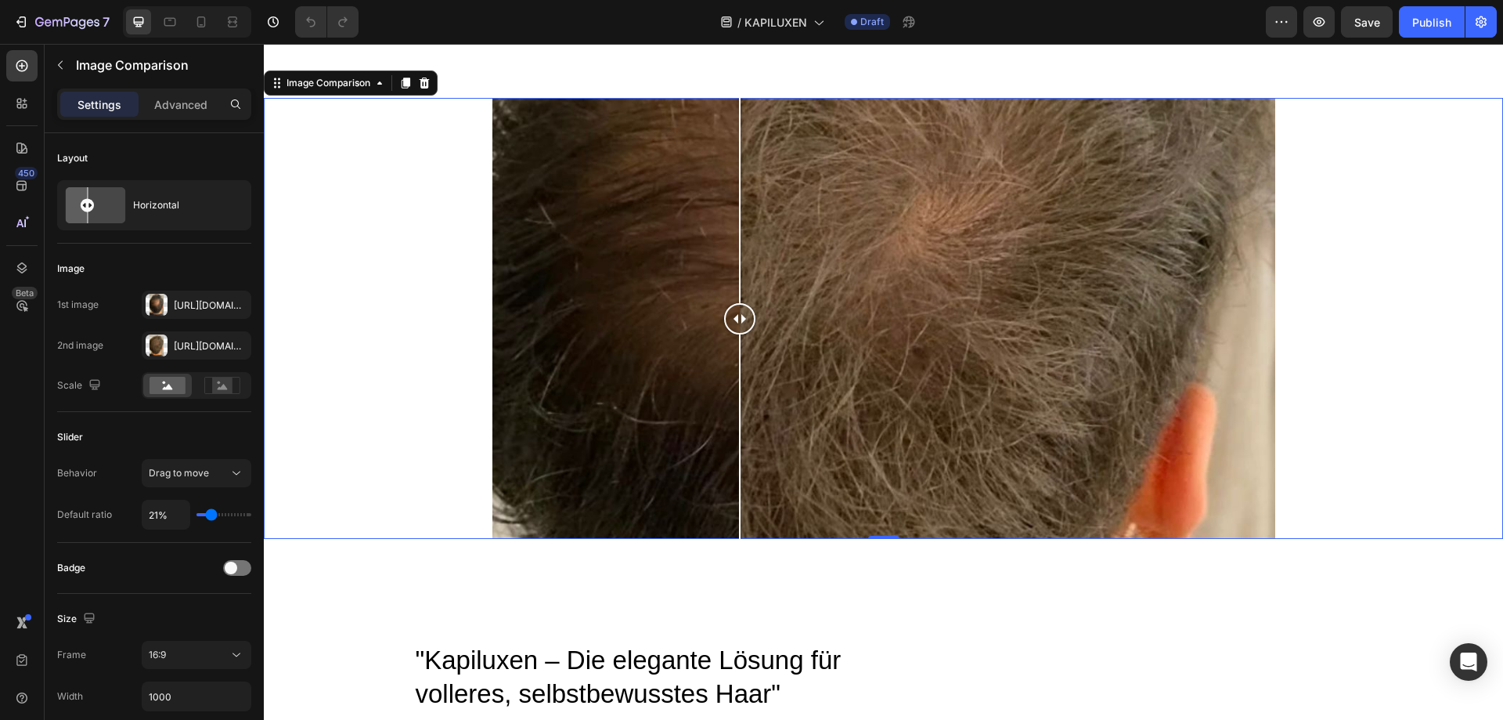
click at [737, 315] on div at bounding box center [739, 318] width 31 height 31
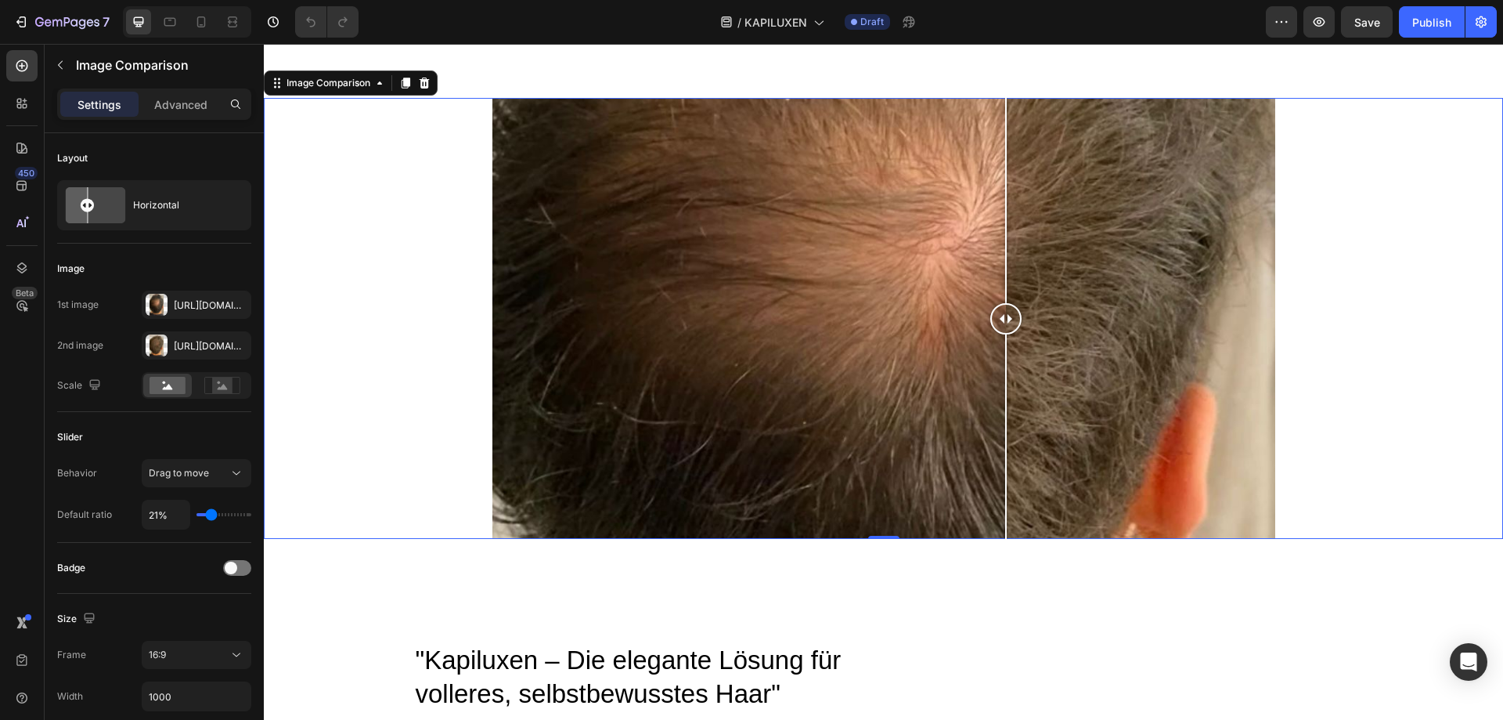
drag, startPoint x: 1005, startPoint y: 330, endPoint x: 786, endPoint y: 345, distance: 219.8
click at [994, 325] on div at bounding box center [884, 318] width 783 height 441
click at [984, 309] on div at bounding box center [999, 318] width 31 height 31
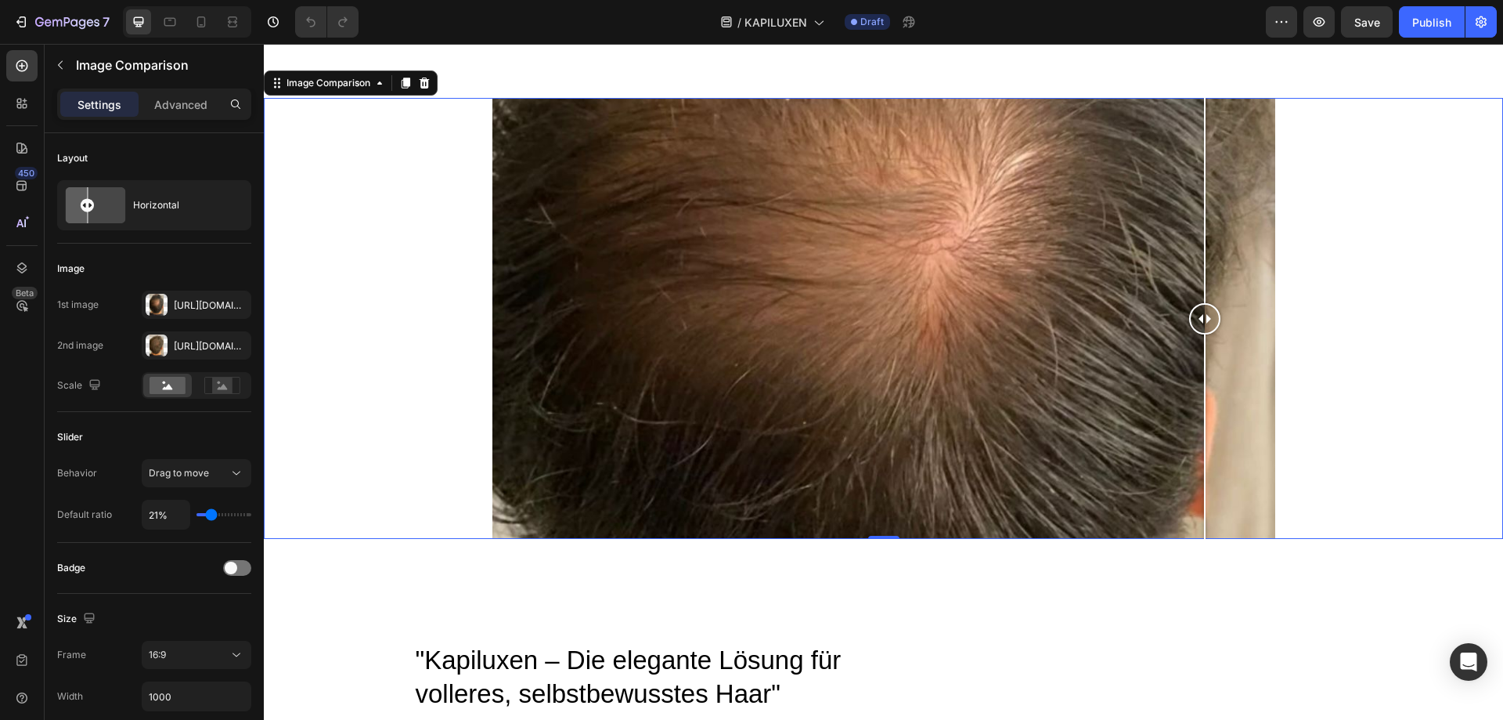
drag, startPoint x: 1038, startPoint y: 301, endPoint x: 1199, endPoint y: 303, distance: 160.5
click at [1199, 303] on div at bounding box center [884, 318] width 783 height 441
click at [1027, 316] on div at bounding box center [884, 318] width 783 height 441
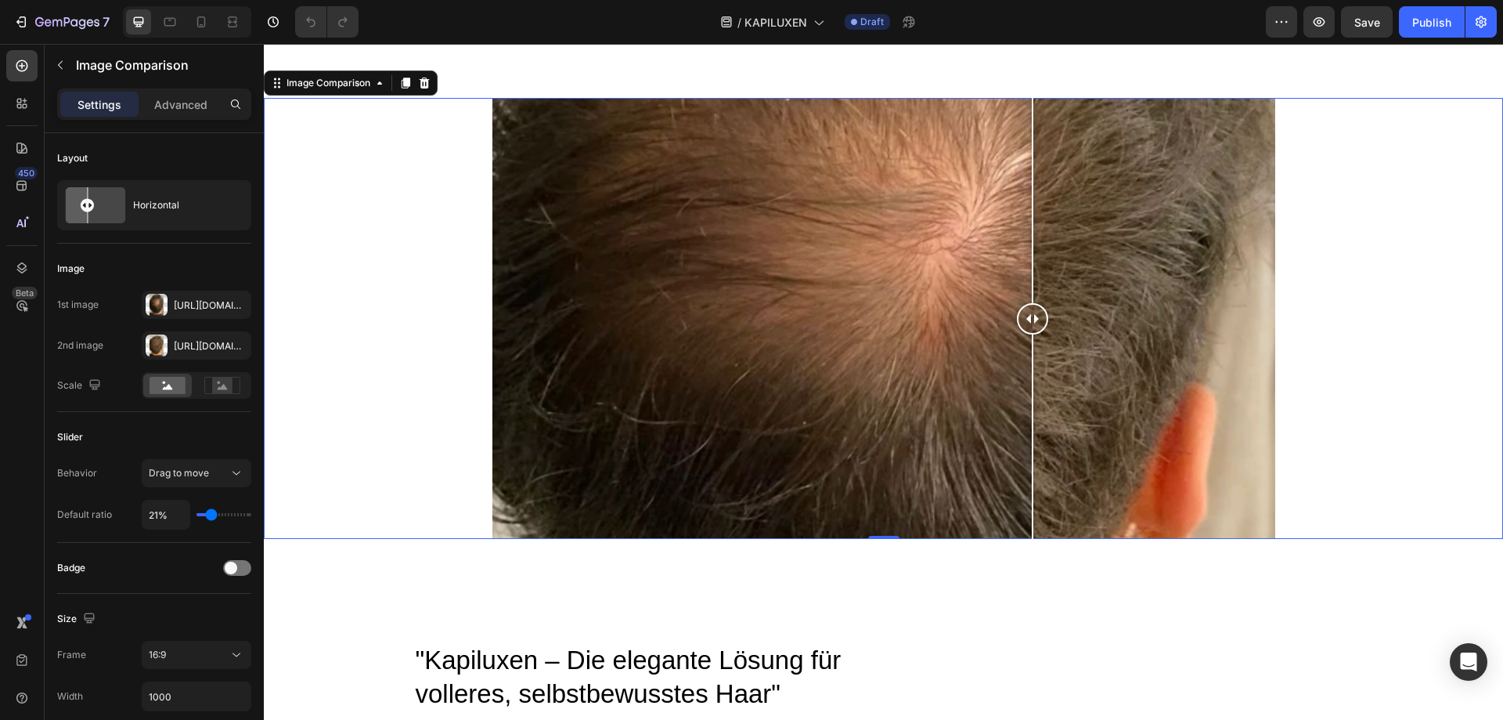
click at [1027, 319] on div at bounding box center [1032, 318] width 31 height 31
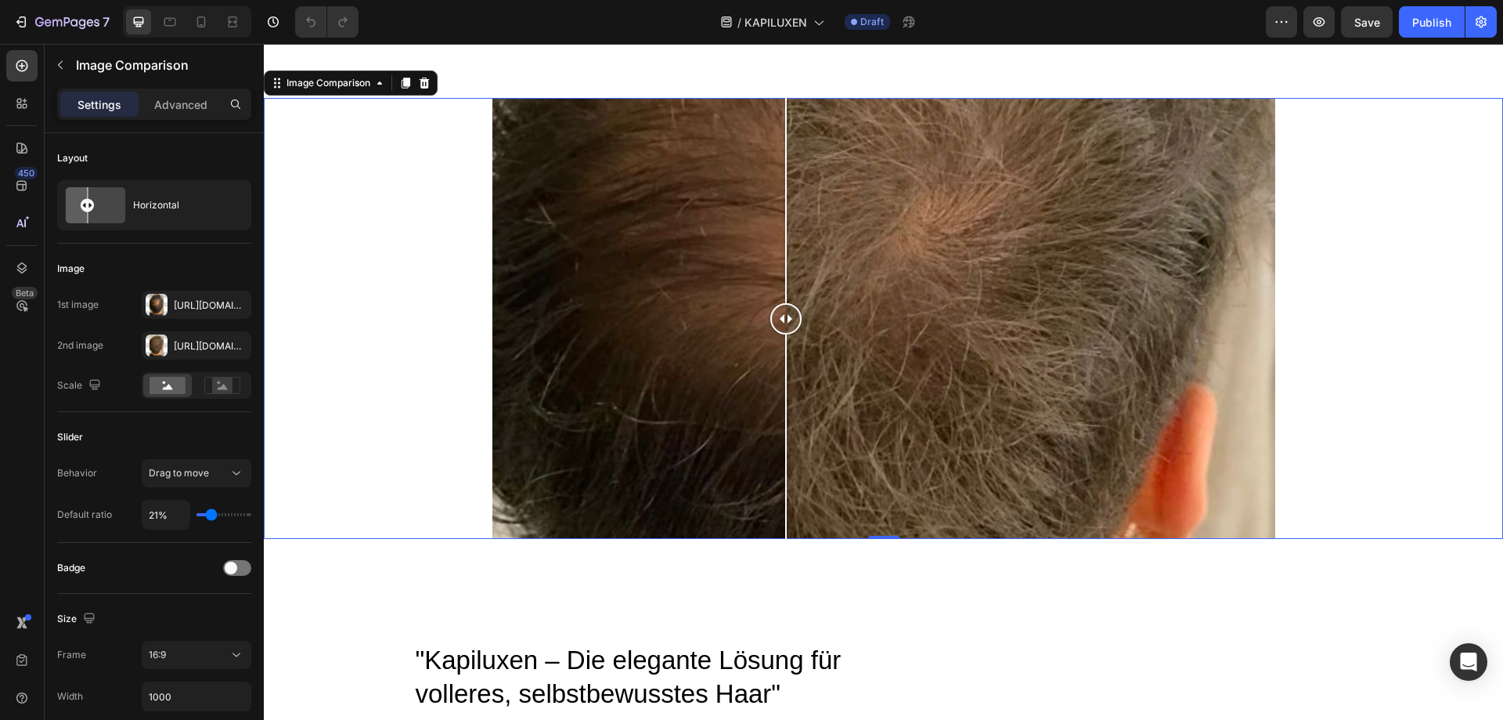
drag, startPoint x: 808, startPoint y: 345, endPoint x: 778, endPoint y: 347, distance: 30.6
click at [779, 347] on div at bounding box center [884, 318] width 783 height 441
drag, startPoint x: 1355, startPoint y: 303, endPoint x: 1333, endPoint y: 293, distance: 24.2
click at [1355, 305] on div at bounding box center [884, 318] width 1240 height 441
click at [774, 323] on div at bounding box center [779, 318] width 31 height 31
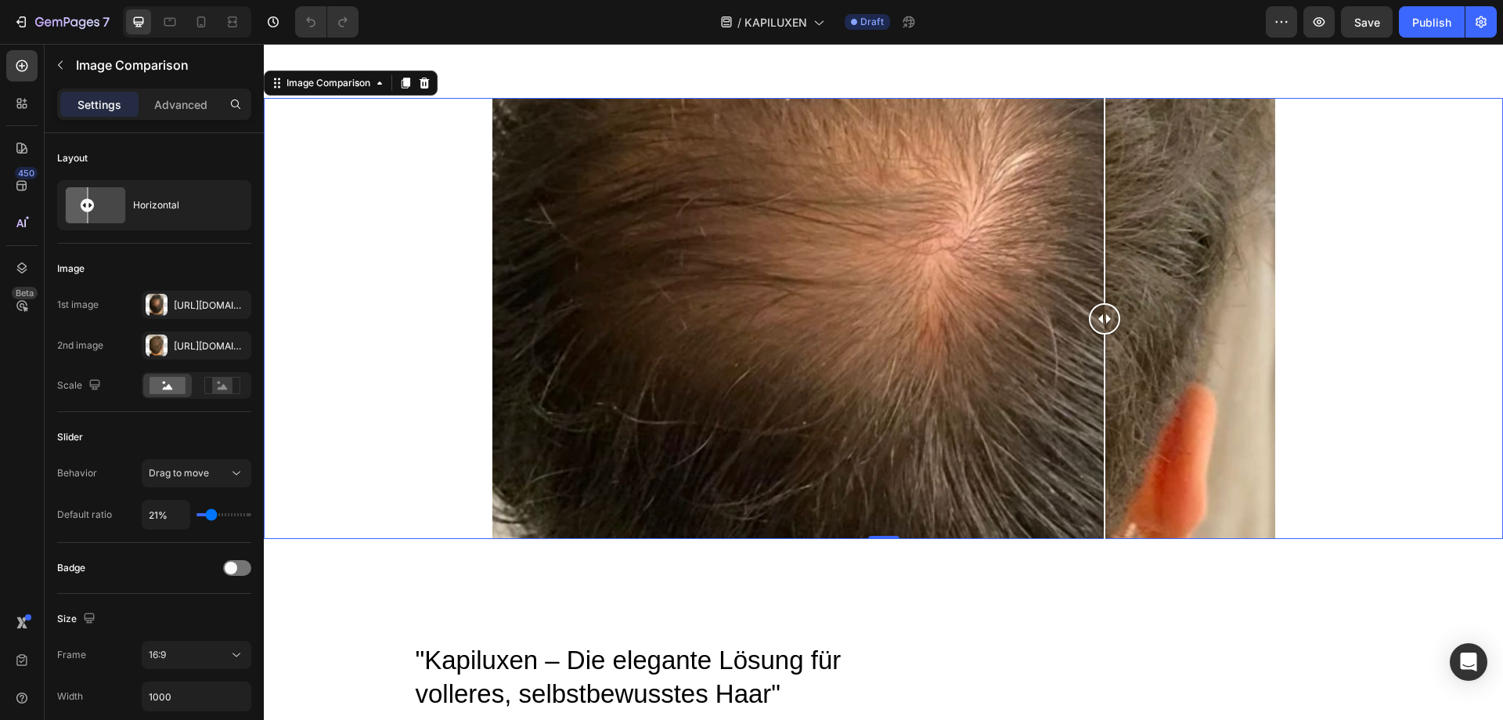
click at [1102, 284] on div at bounding box center [884, 318] width 783 height 441
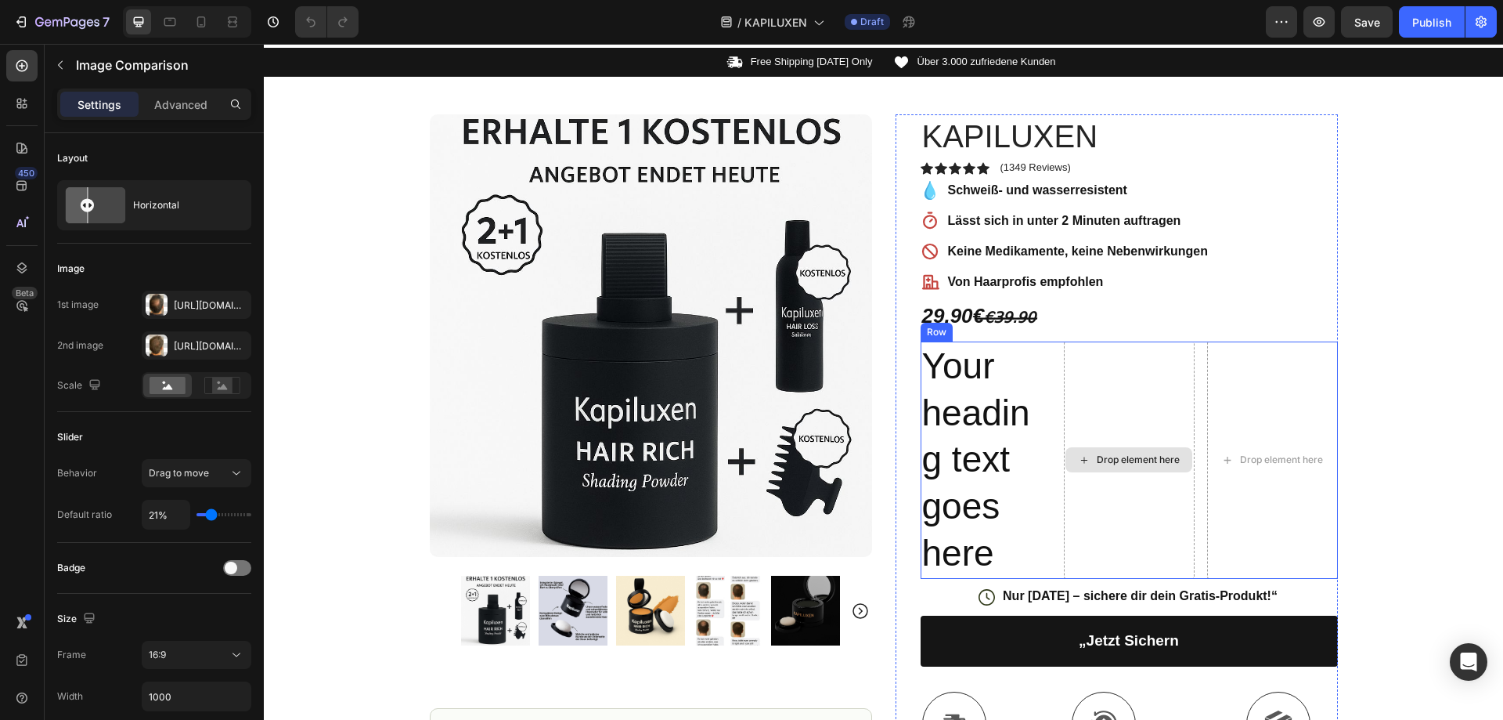
scroll to position [235, 0]
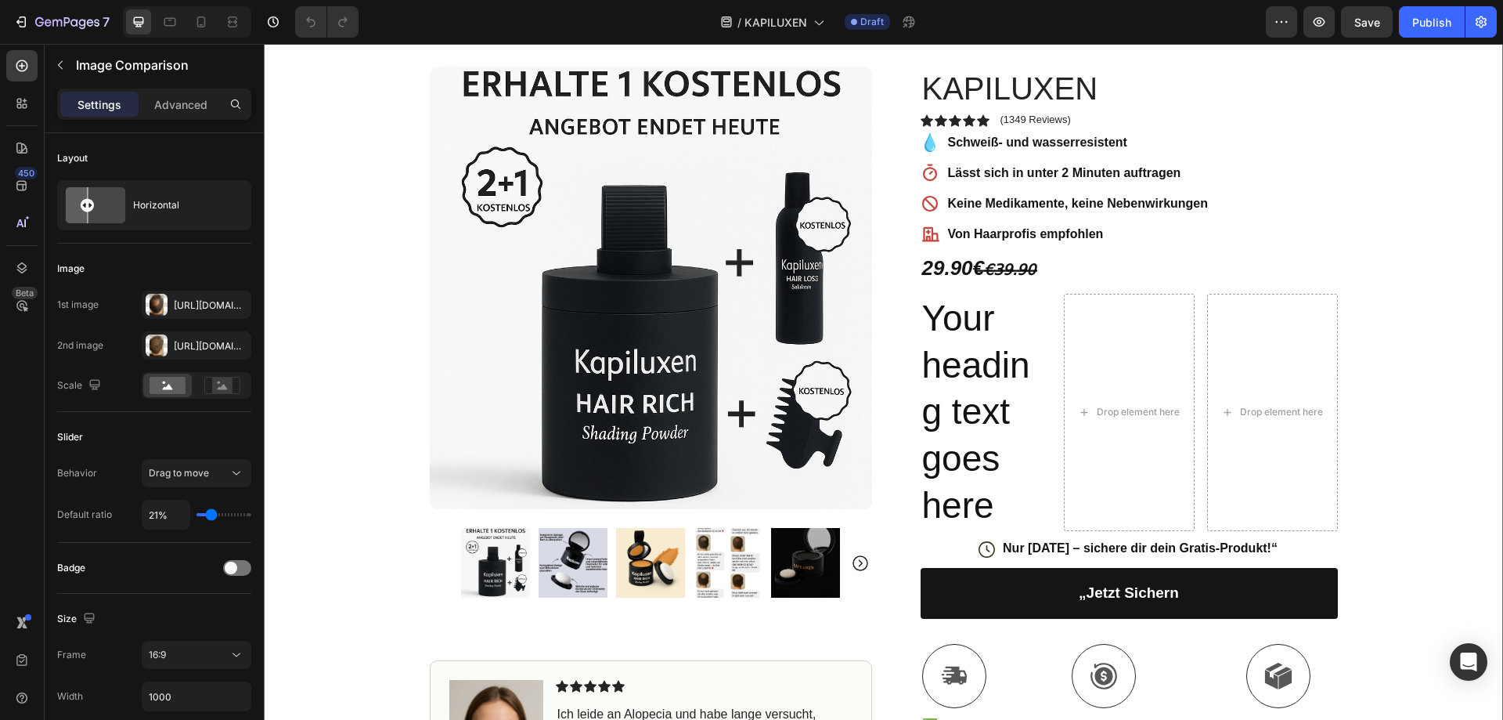
click at [1482, 337] on div "Icon Free Shipping [DATE] Only Text Block Row Icon Über 3.000 zufriedene Kunden…" at bounding box center [884, 580] width 1240 height 1160
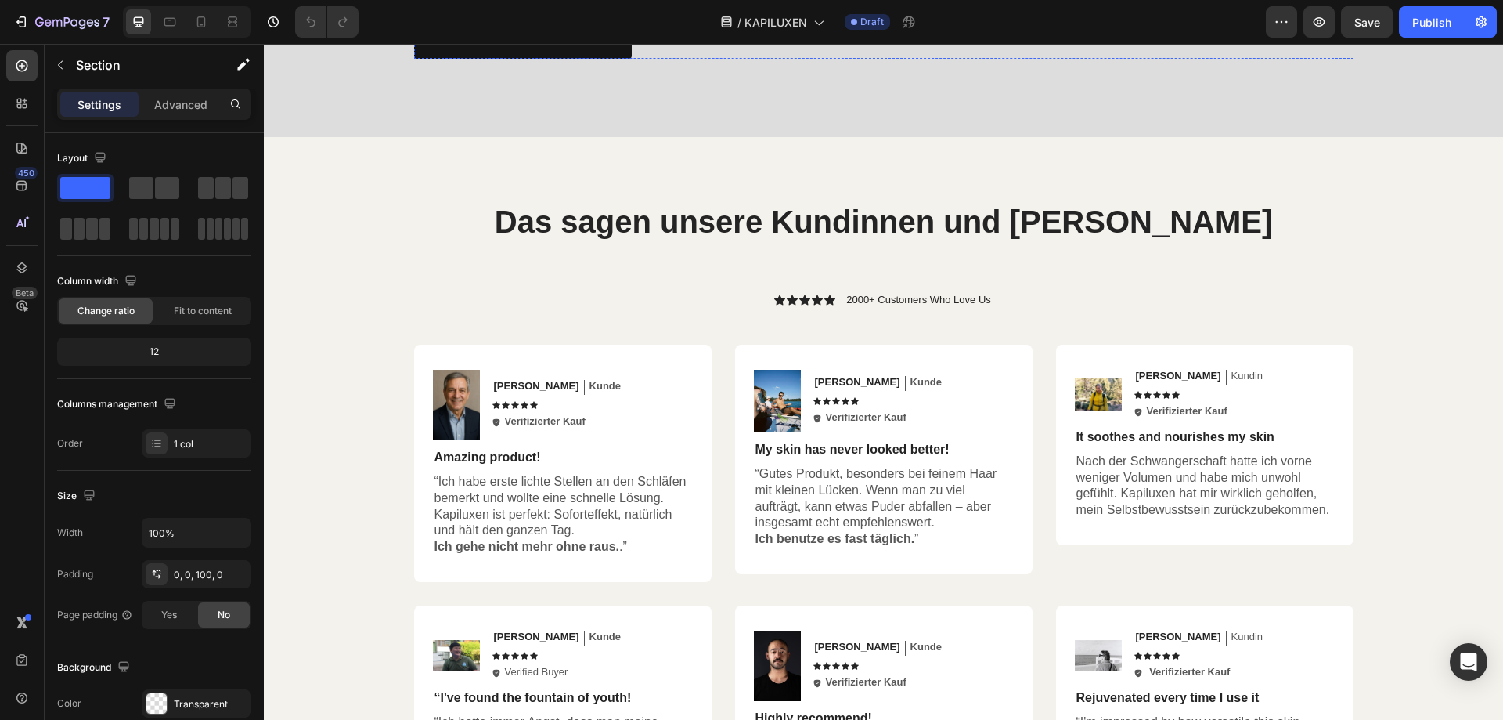
scroll to position [3524, 0]
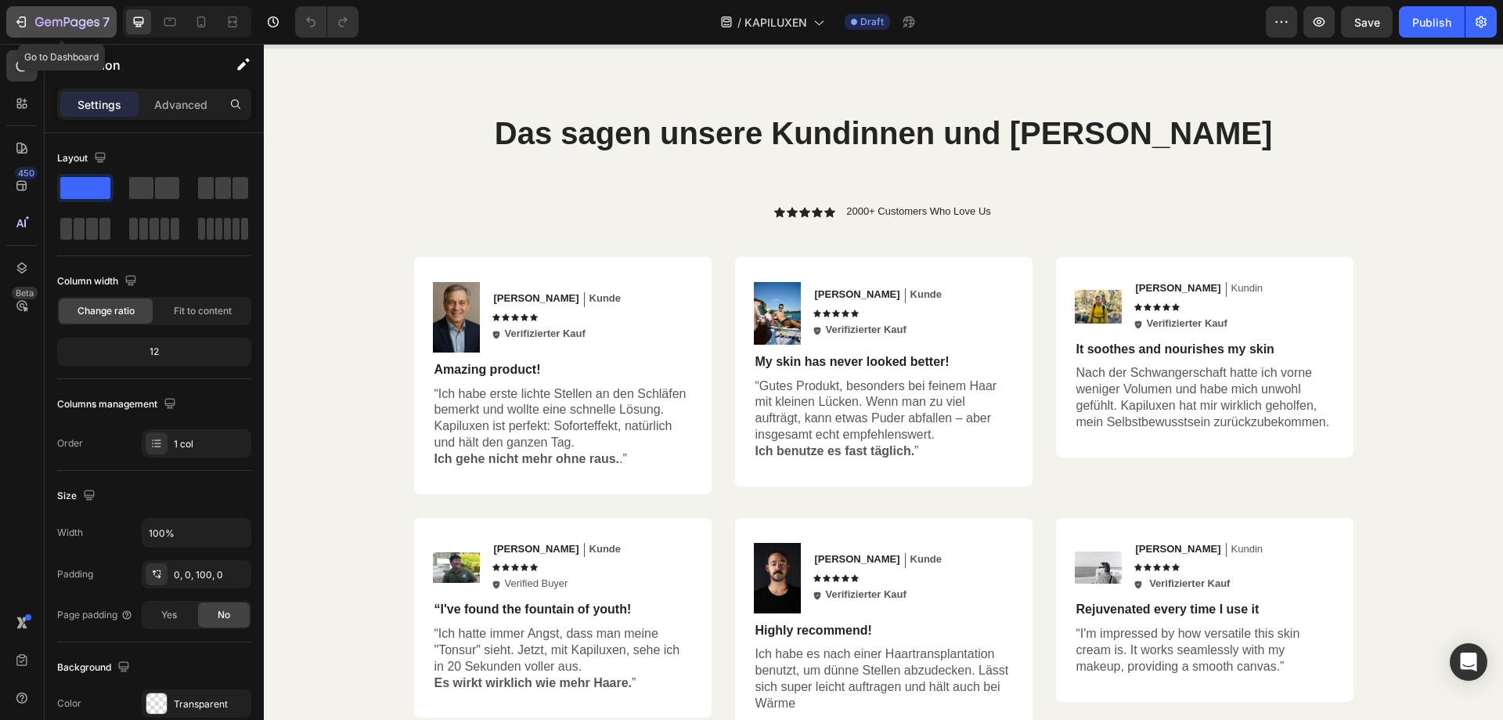
click at [37, 19] on icon "button" at bounding box center [39, 21] width 9 height 9
